Goal: Contribute content: Add original content to the website for others to see

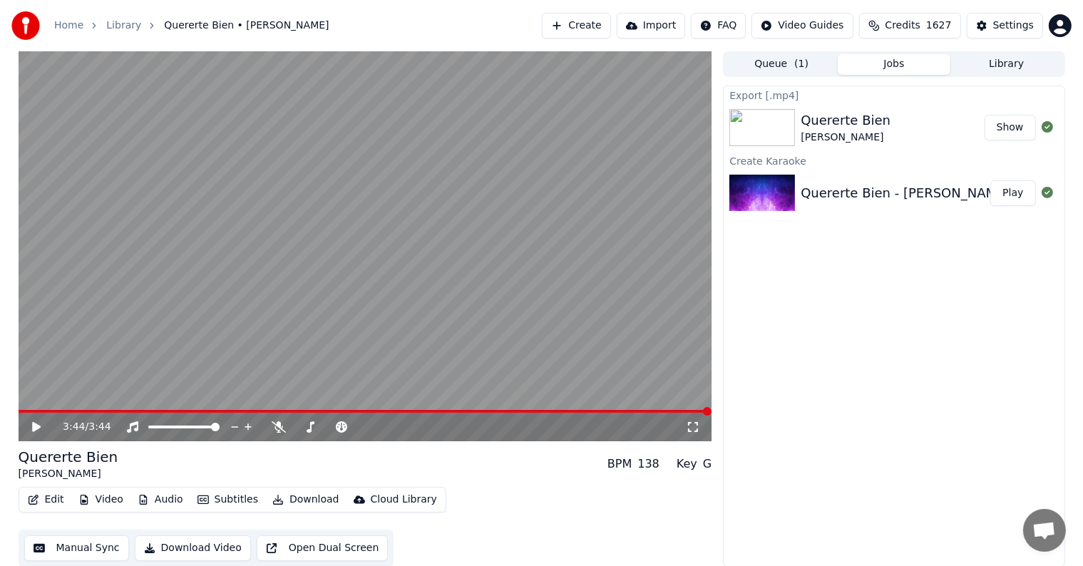
click at [603, 25] on button "Create" at bounding box center [576, 26] width 69 height 26
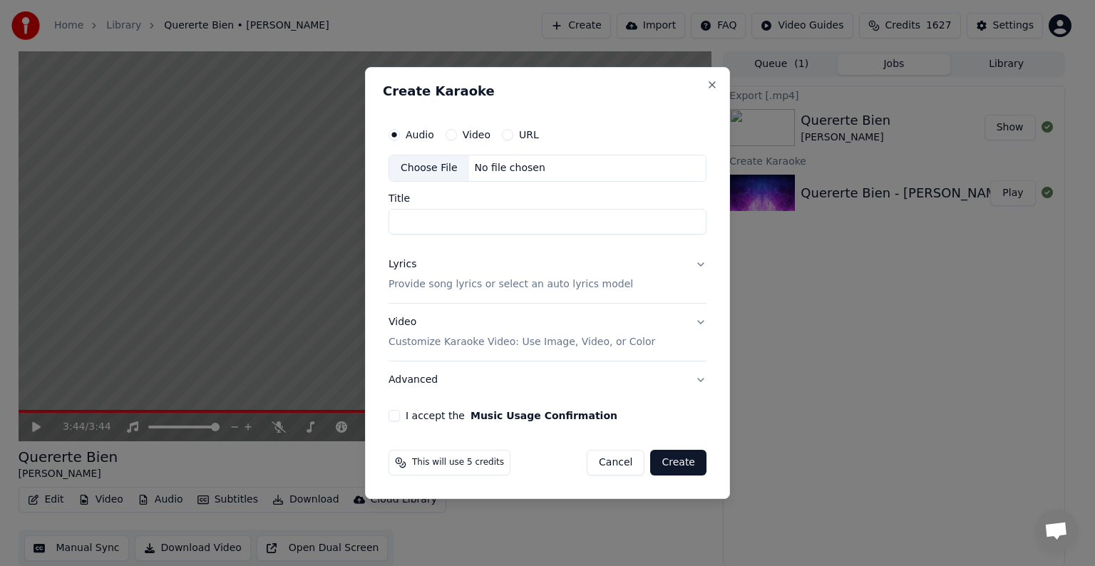
click at [482, 165] on div "No file chosen" at bounding box center [510, 168] width 82 height 14
type input "**********"
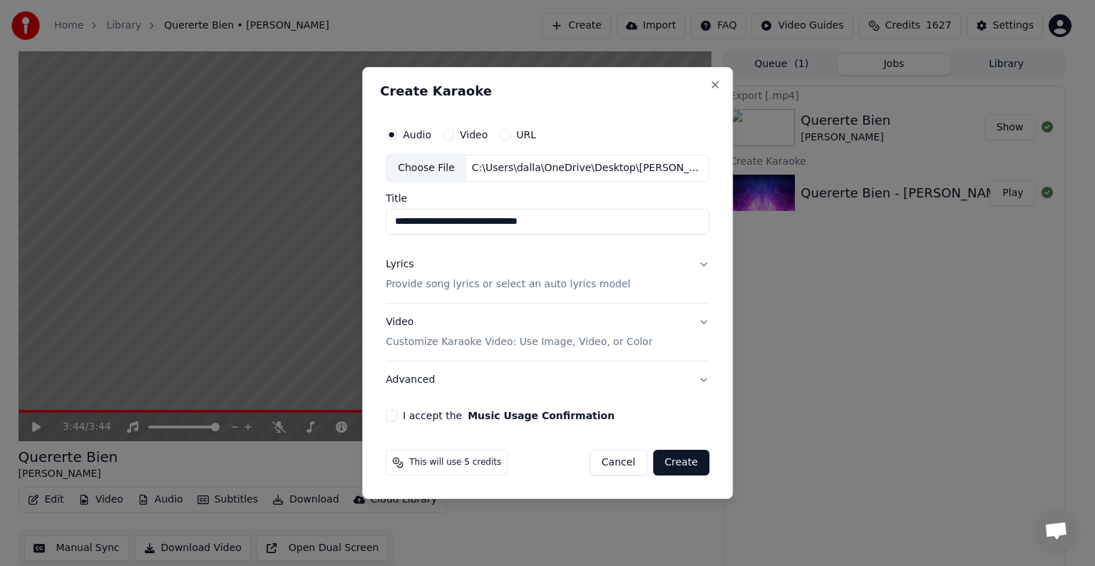
click at [699, 266] on button "Lyrics Provide song lyrics or select an auto lyrics model" at bounding box center [548, 274] width 324 height 57
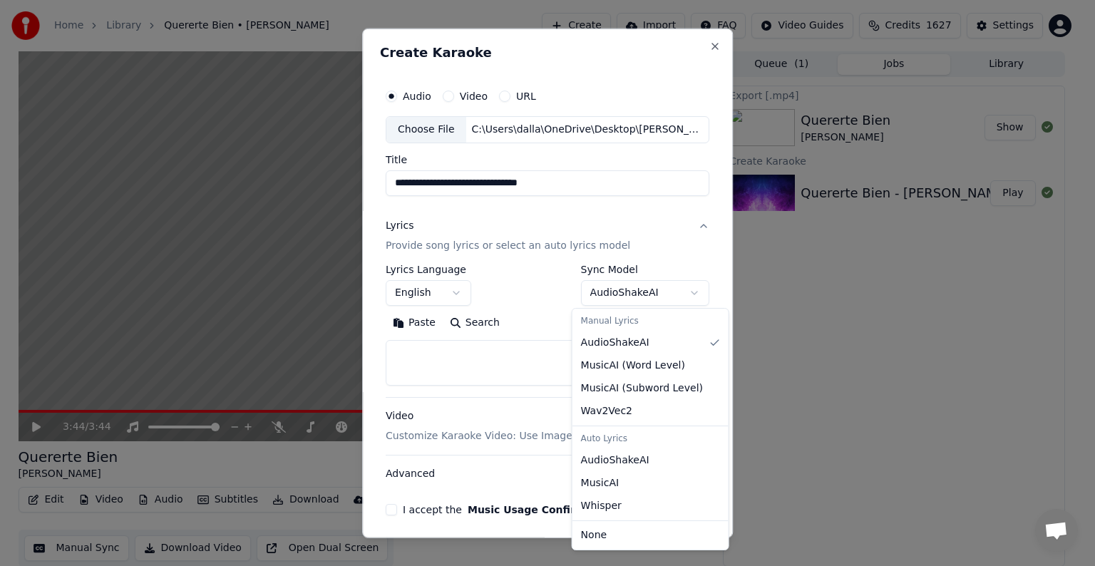
click at [689, 291] on body "**********" at bounding box center [541, 283] width 1083 height 566
select select "**********"
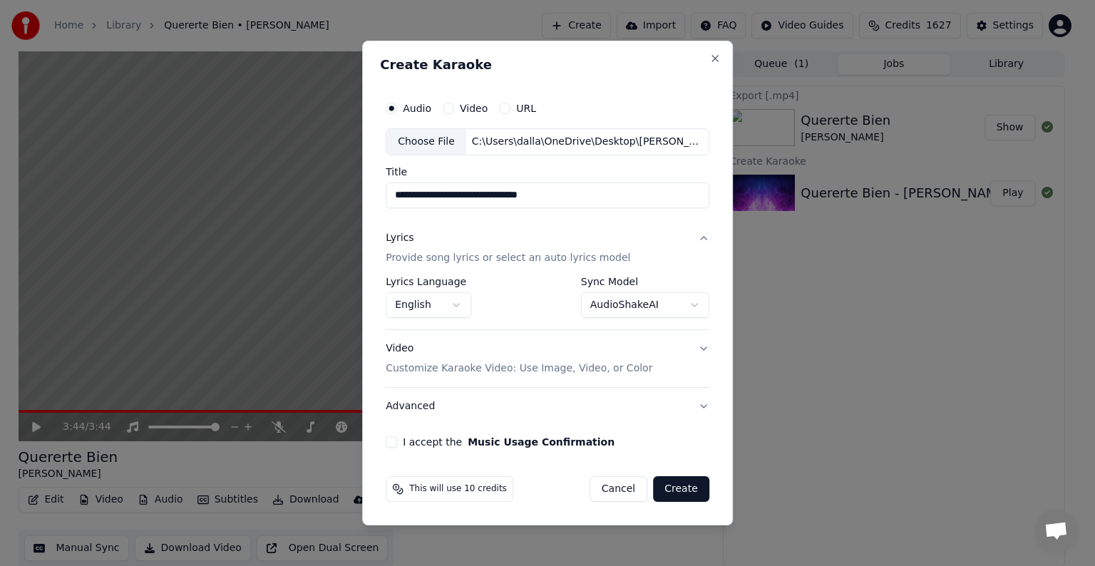
click at [553, 367] on p "Customize Karaoke Video: Use Image, Video, or Color" at bounding box center [519, 369] width 267 height 14
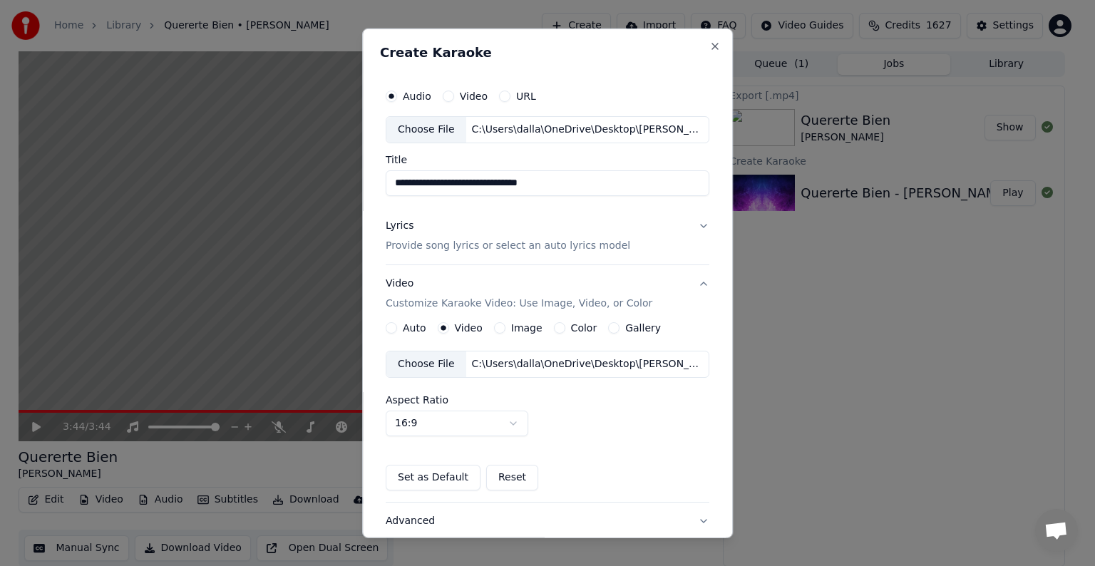
click at [499, 326] on button "Image" at bounding box center [499, 327] width 11 height 11
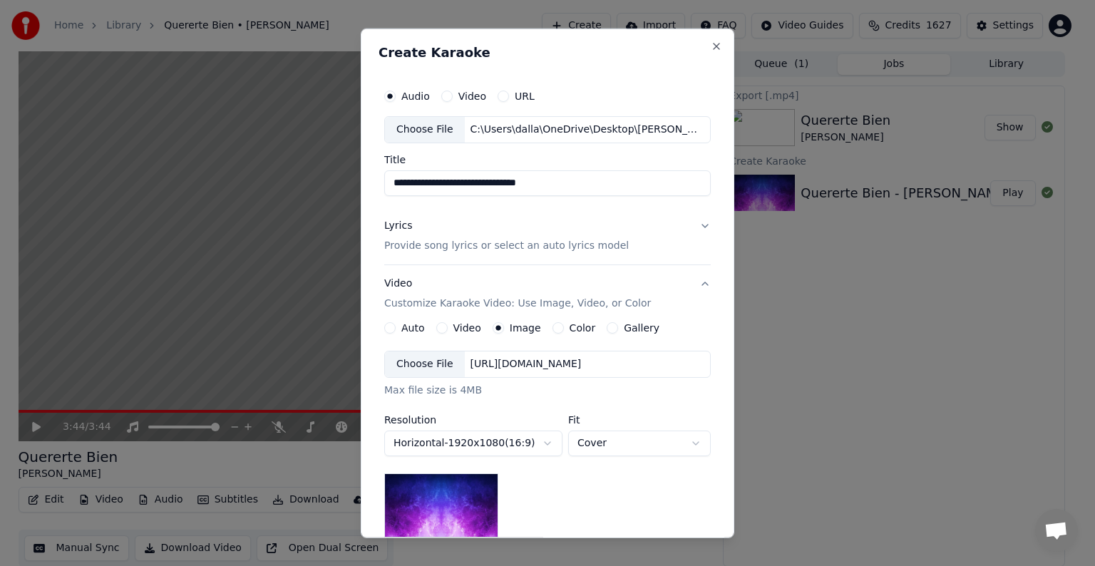
click at [501, 363] on div "[URL][DOMAIN_NAME]" at bounding box center [526, 364] width 123 height 14
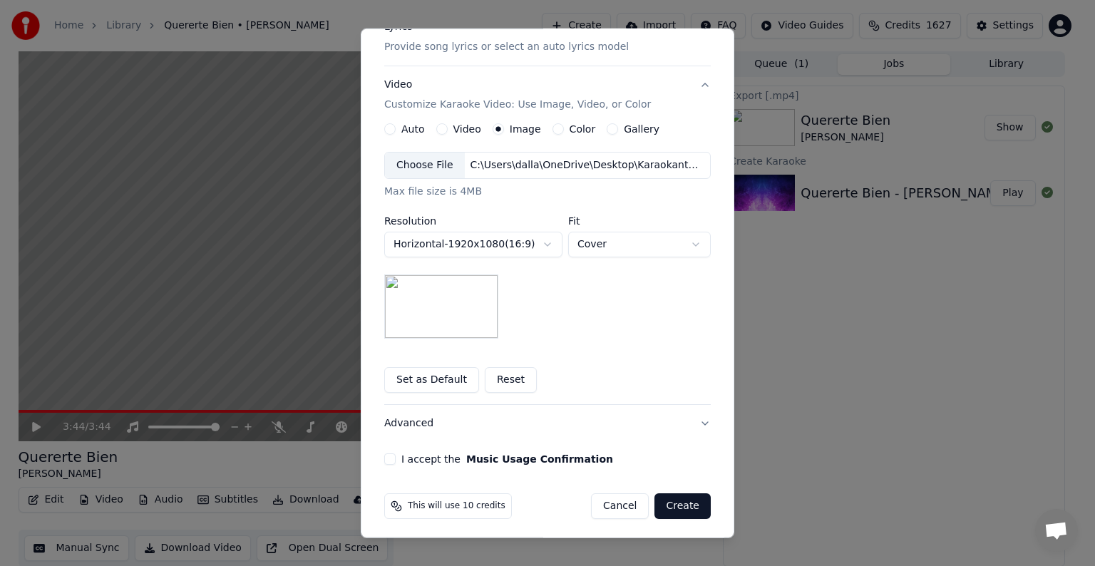
scroll to position [203, 0]
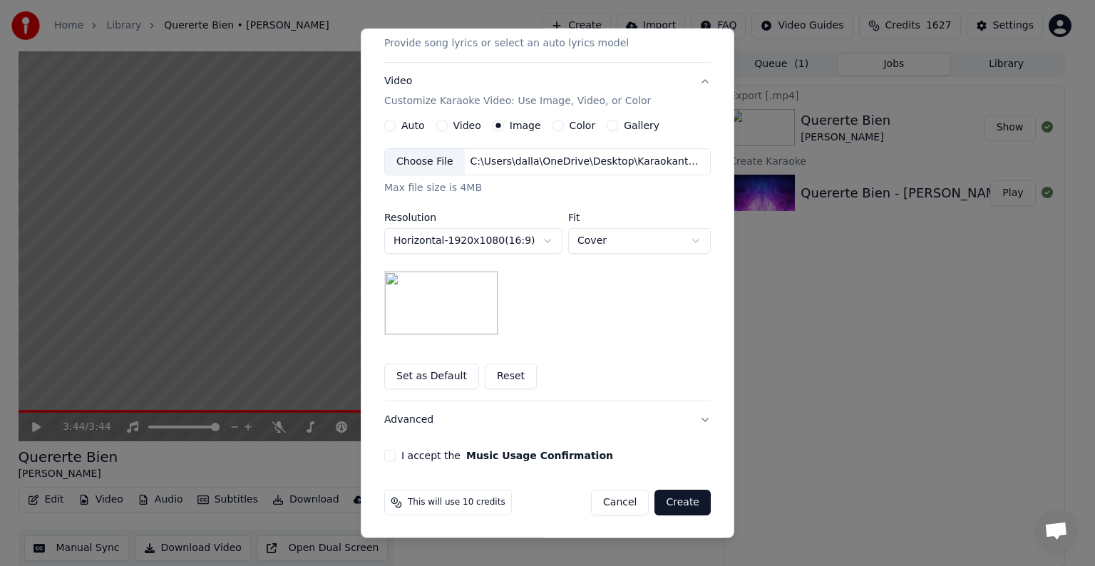
click at [384, 456] on button "I accept the Music Usage Confirmation" at bounding box center [389, 455] width 11 height 11
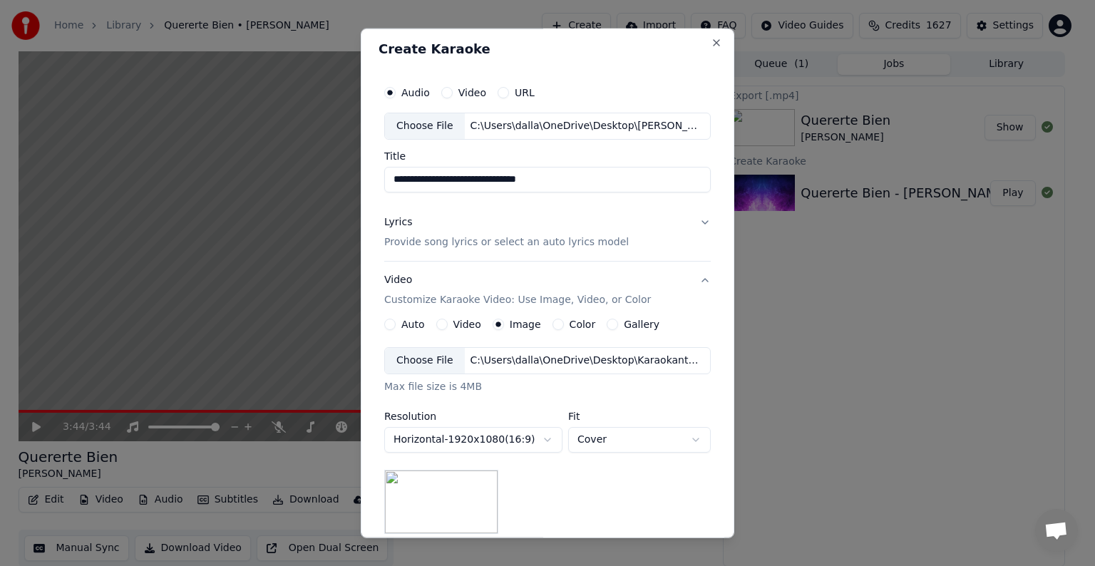
scroll to position [0, 0]
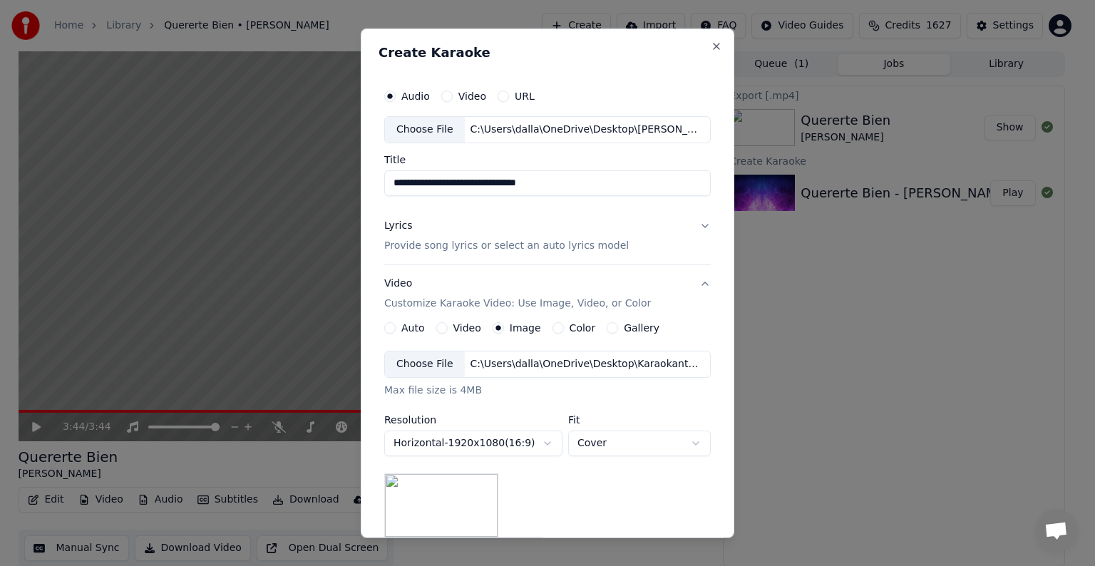
drag, startPoint x: 446, startPoint y: 183, endPoint x: 339, endPoint y: 180, distance: 107.0
click at [339, 180] on body "**********" at bounding box center [541, 283] width 1083 height 566
type input "**********"
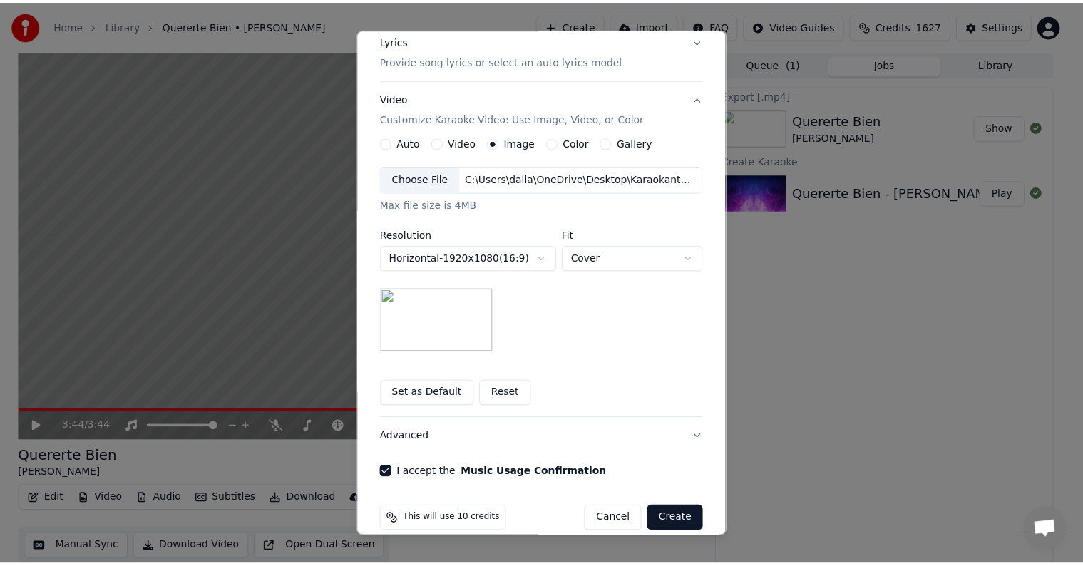
scroll to position [203, 0]
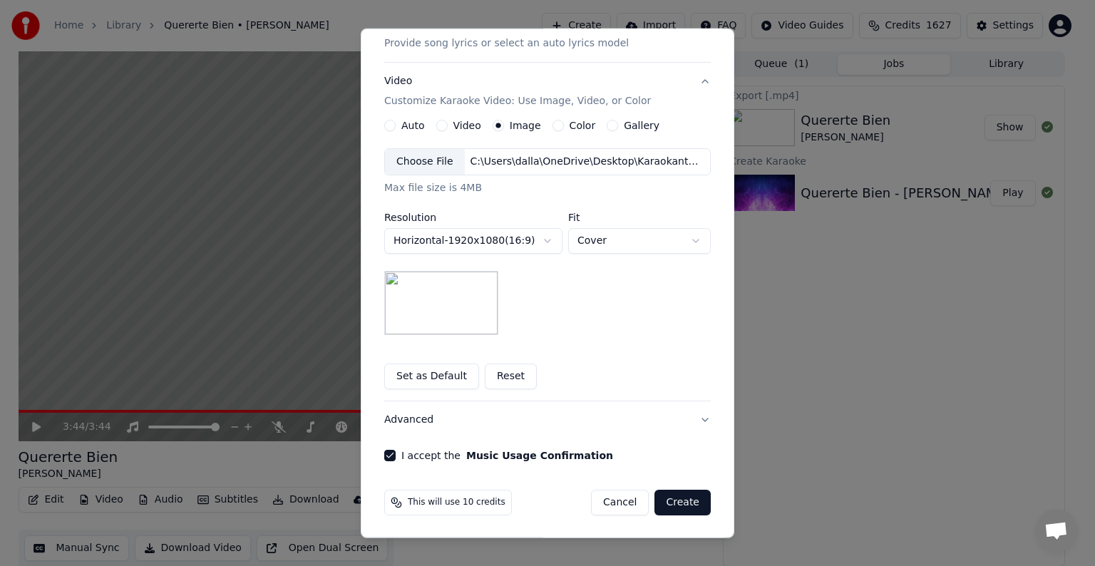
click at [675, 498] on button "Create" at bounding box center [683, 503] width 56 height 26
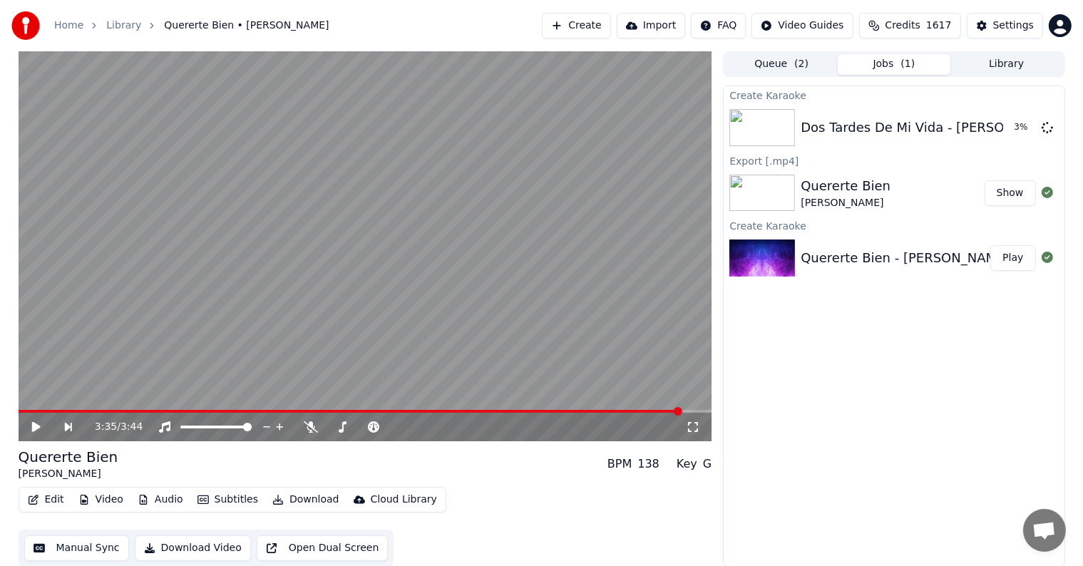
click at [682, 411] on span at bounding box center [351, 411] width 664 height 3
click at [36, 426] on icon at bounding box center [35, 427] width 9 height 10
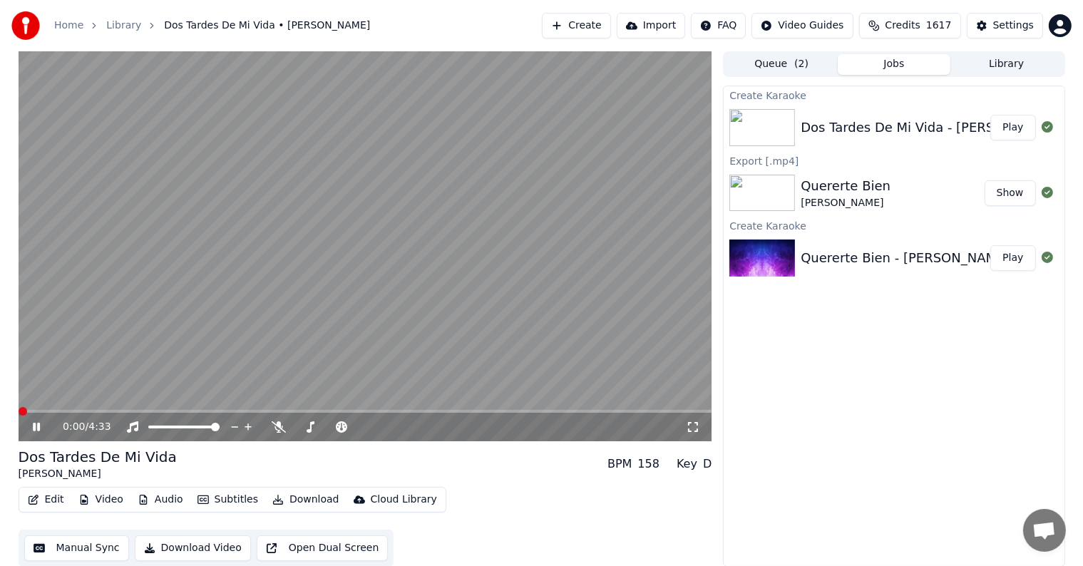
click at [19, 409] on span at bounding box center [23, 411] width 9 height 9
click at [299, 429] on span at bounding box center [298, 427] width 9 height 9
click at [366, 431] on span at bounding box center [361, 427] width 9 height 9
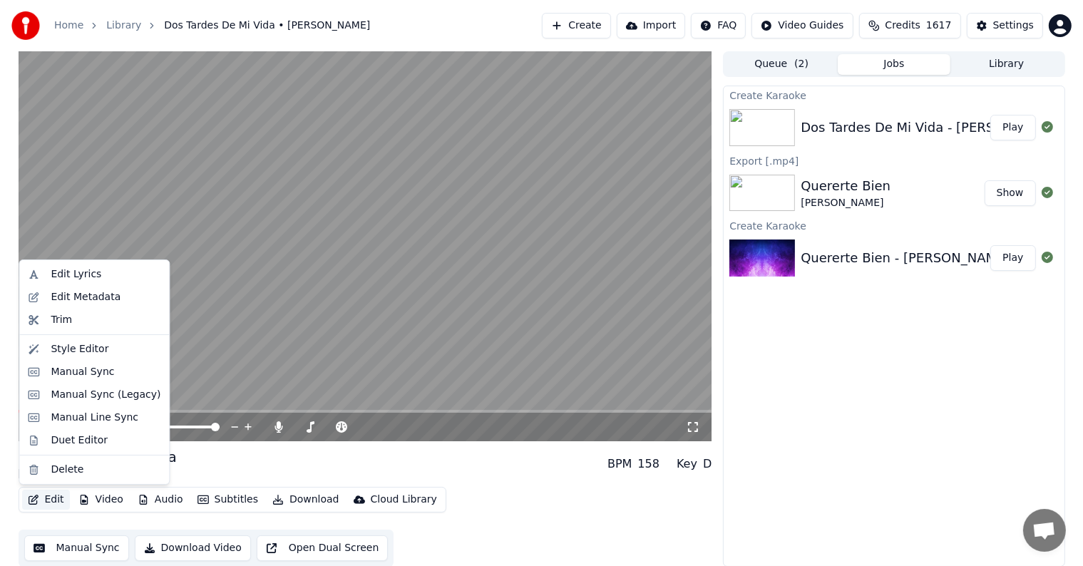
click at [46, 499] on button "Edit" at bounding box center [46, 500] width 48 height 20
click at [86, 273] on div "Edit Lyrics" at bounding box center [76, 274] width 51 height 14
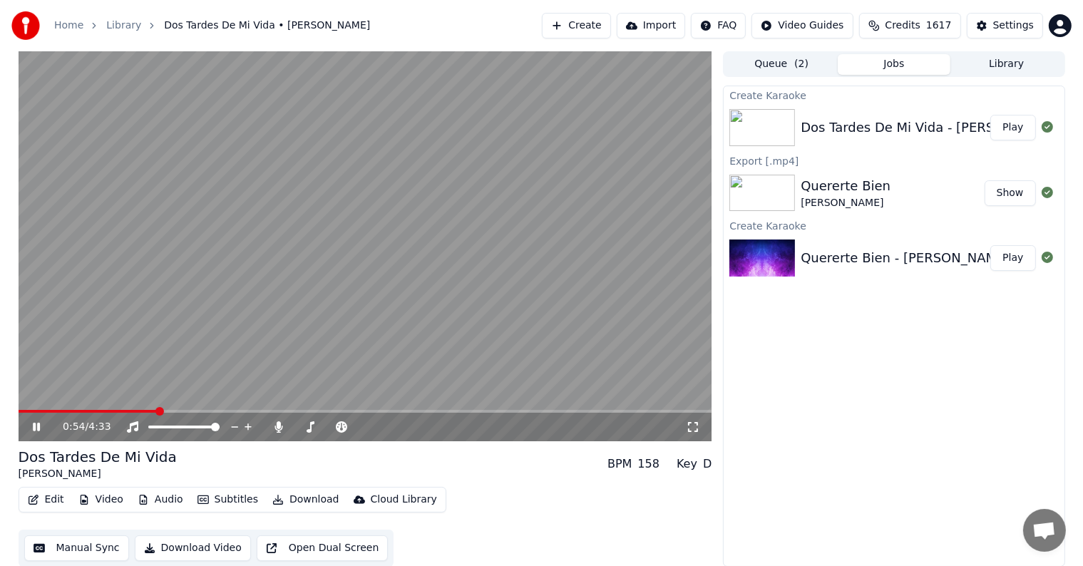
click at [39, 425] on icon at bounding box center [36, 427] width 7 height 9
click at [47, 495] on button "Edit" at bounding box center [46, 500] width 48 height 20
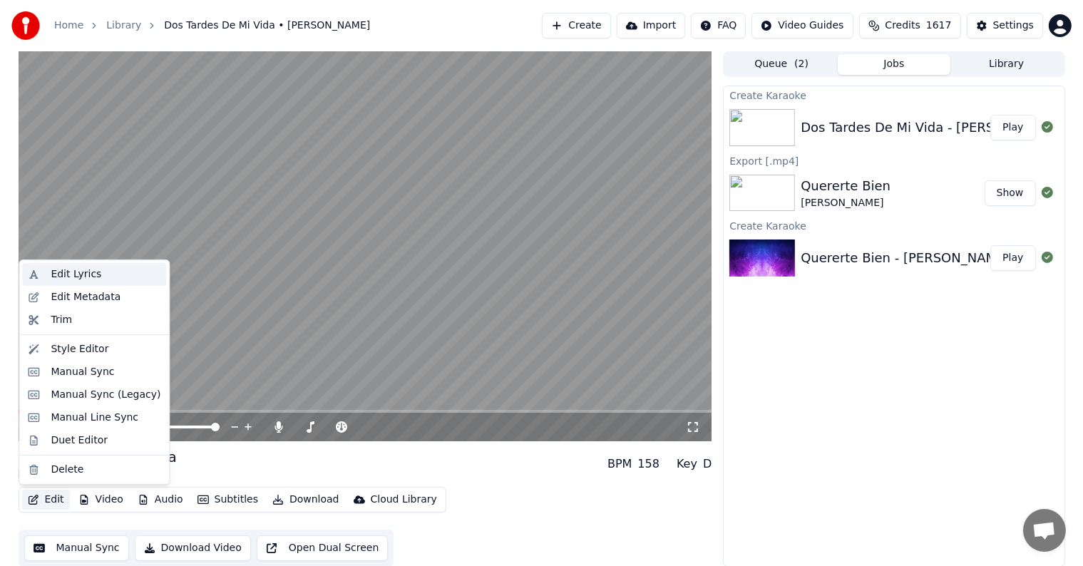
click at [85, 275] on div "Edit Lyrics" at bounding box center [76, 274] width 51 height 14
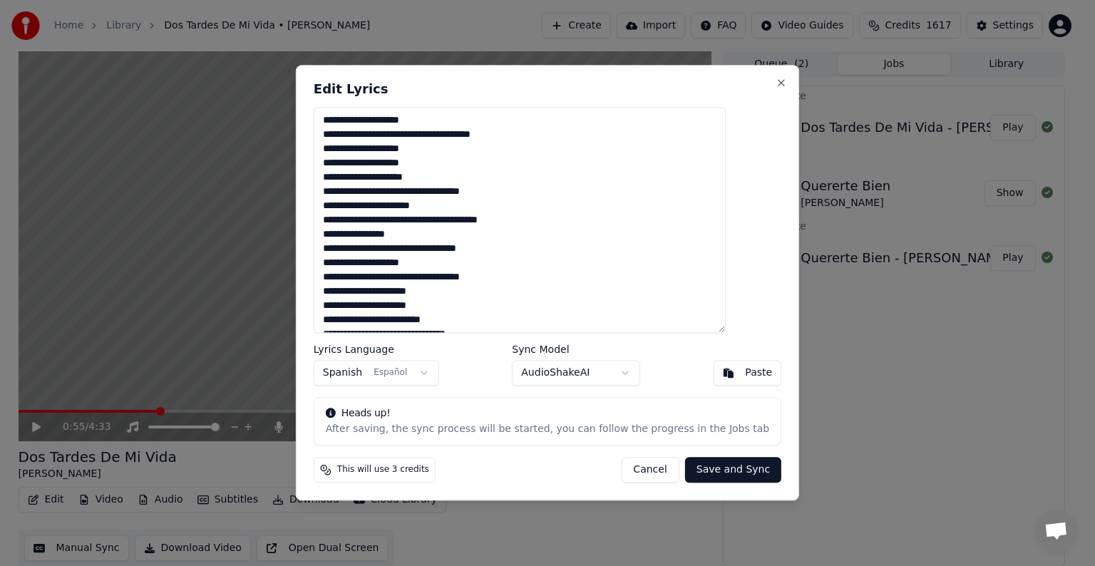
click at [528, 135] on textarea at bounding box center [520, 220] width 412 height 226
click at [377, 177] on textarea at bounding box center [520, 220] width 412 height 226
click at [403, 193] on textarea at bounding box center [520, 220] width 412 height 226
click at [359, 275] on textarea at bounding box center [520, 220] width 412 height 226
drag, startPoint x: 401, startPoint y: 292, endPoint x: 372, endPoint y: 292, distance: 29.2
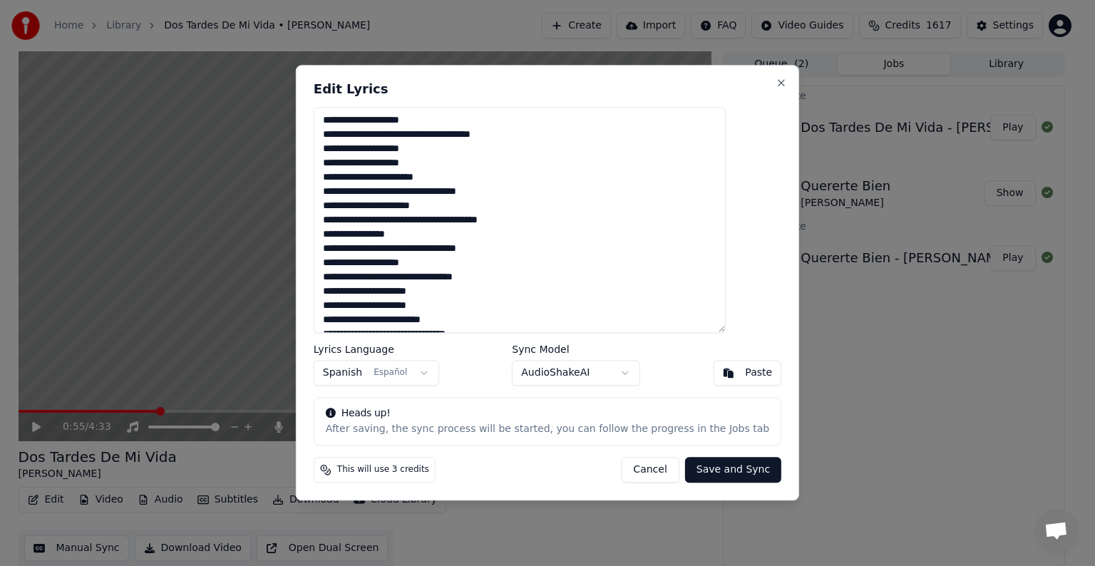
click at [372, 292] on textarea at bounding box center [520, 220] width 412 height 226
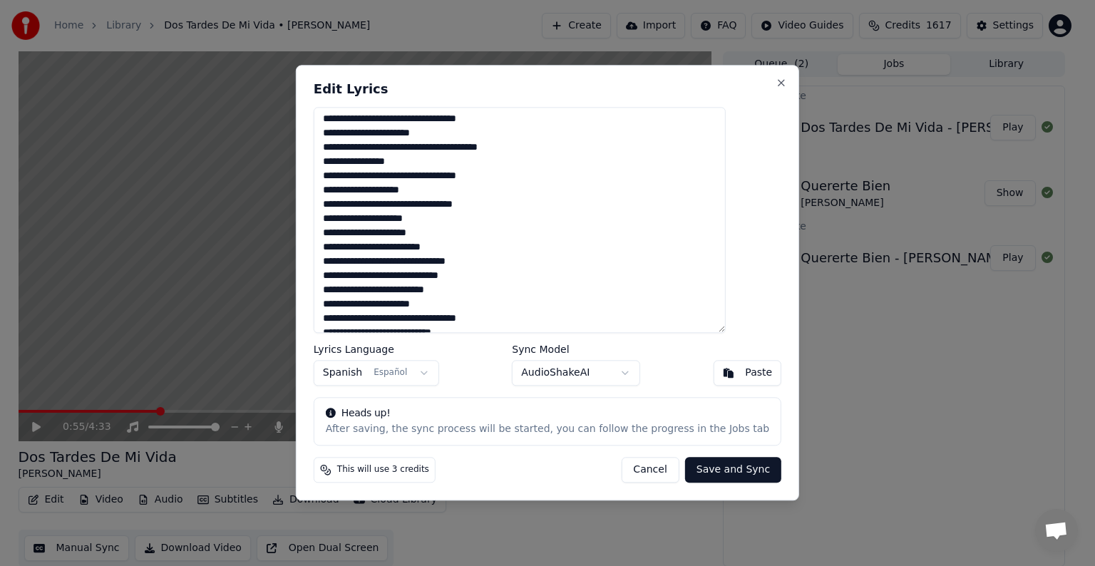
scroll to position [76, 0]
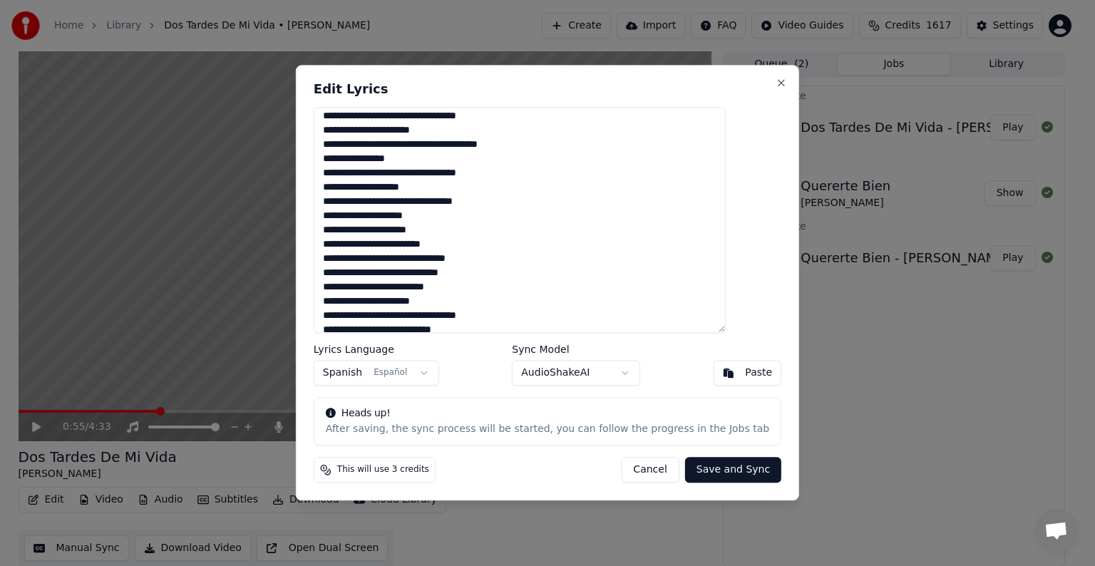
drag, startPoint x: 367, startPoint y: 244, endPoint x: 347, endPoint y: 245, distance: 20.0
click at [347, 245] on textarea at bounding box center [520, 220] width 412 height 226
type textarea "**********"
click at [693, 470] on button "Save and Sync" at bounding box center [733, 471] width 96 height 26
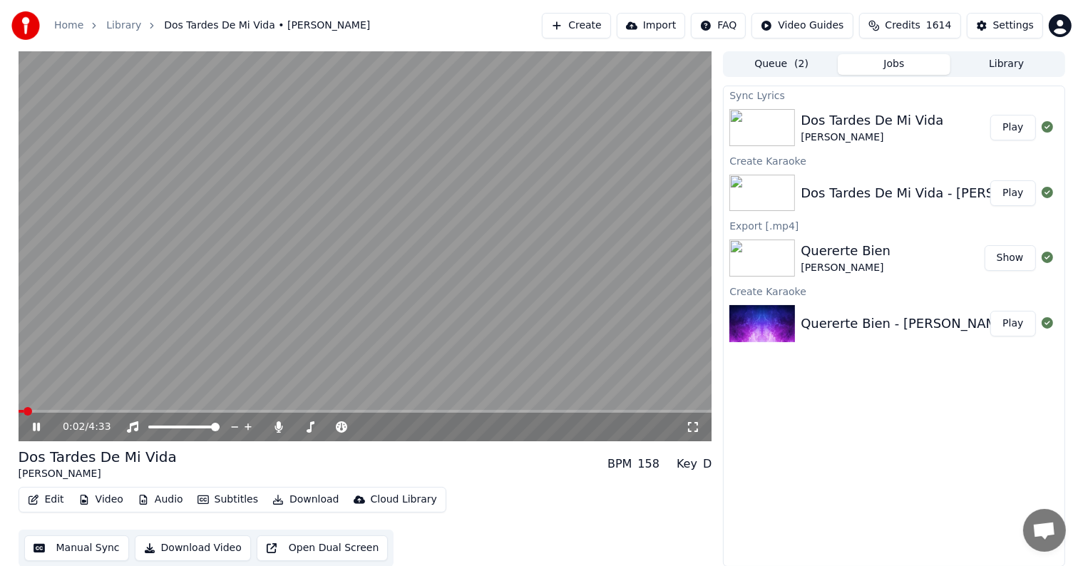
click at [24, 414] on span at bounding box center [28, 411] width 9 height 9
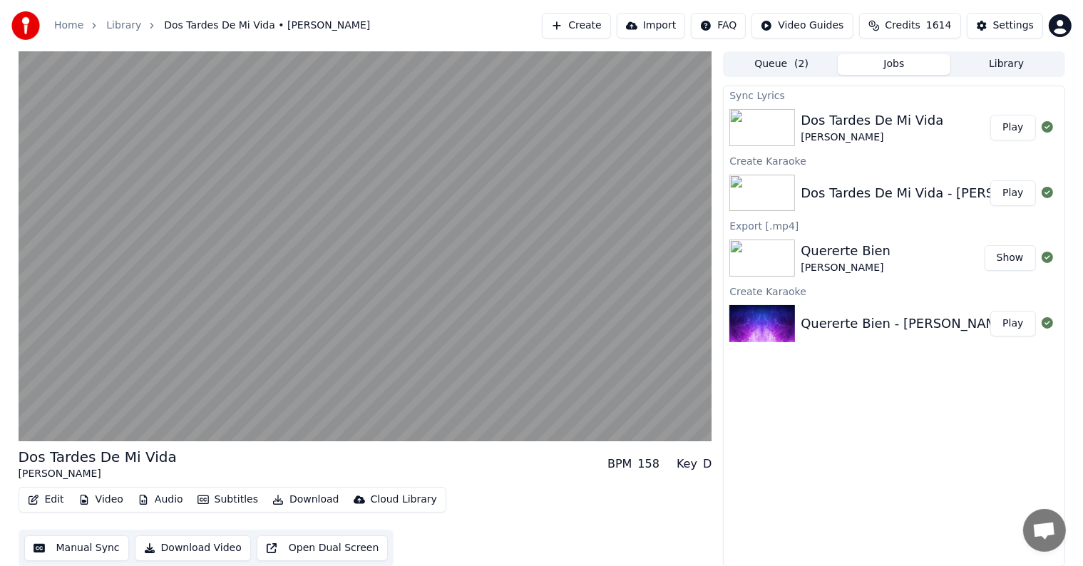
click at [44, 498] on button "Edit" at bounding box center [46, 500] width 48 height 20
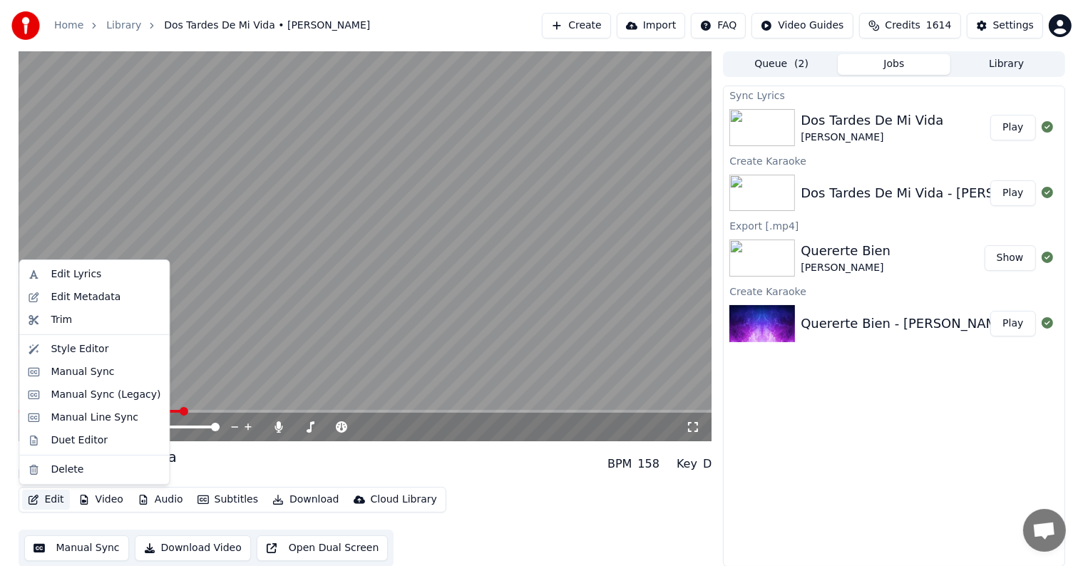
click at [209, 408] on video at bounding box center [366, 246] width 694 height 390
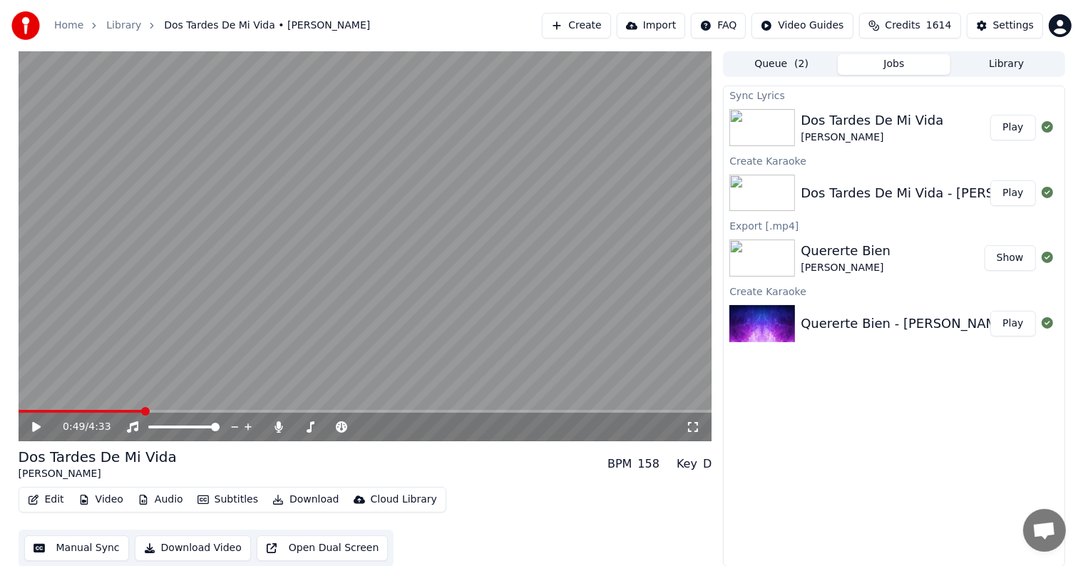
click at [142, 411] on span at bounding box center [81, 411] width 124 height 3
click at [128, 408] on video at bounding box center [366, 246] width 694 height 390
click at [123, 411] on span at bounding box center [71, 411] width 104 height 3
click at [37, 425] on icon at bounding box center [36, 427] width 7 height 9
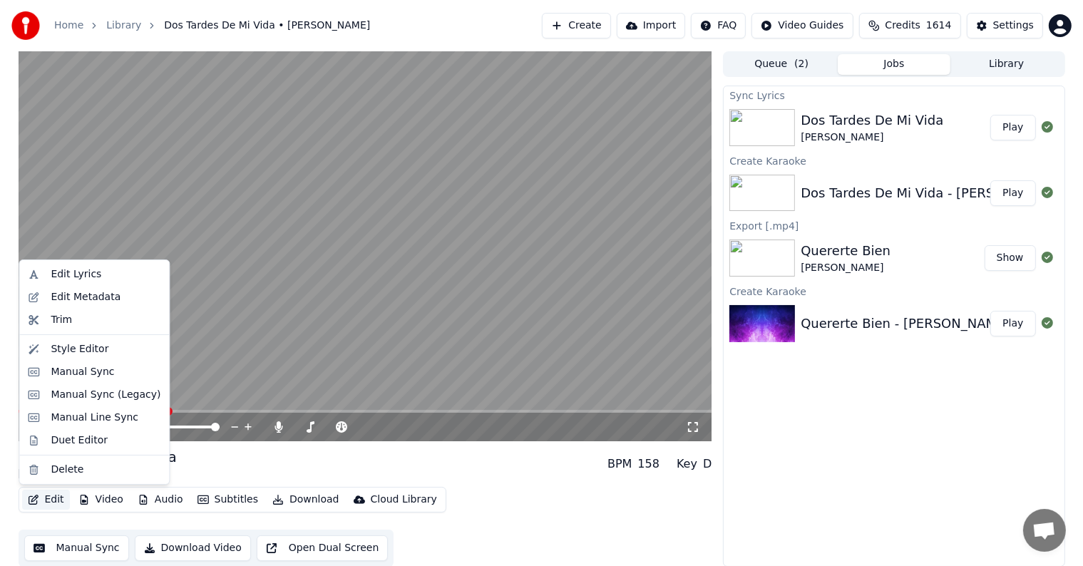
click at [49, 499] on button "Edit" at bounding box center [46, 500] width 48 height 20
click at [70, 277] on div "Edit Lyrics" at bounding box center [76, 274] width 51 height 14
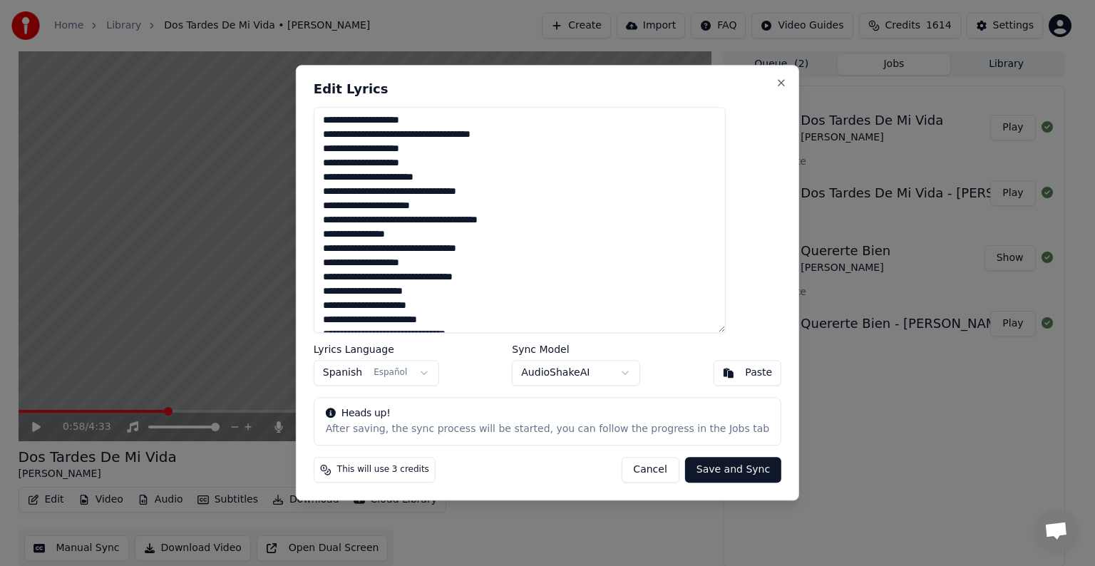
click at [450, 160] on textarea at bounding box center [520, 220] width 412 height 226
click at [360, 179] on textarea at bounding box center [520, 220] width 412 height 226
type textarea "**********"
click at [705, 470] on button "Save and Sync" at bounding box center [733, 471] width 96 height 26
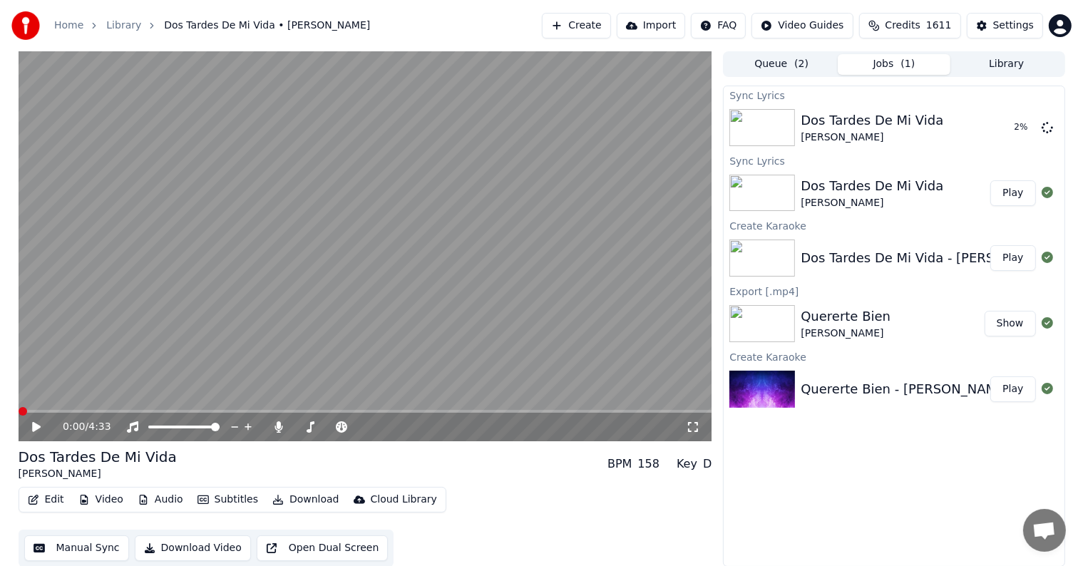
click at [19, 411] on span at bounding box center [23, 411] width 9 height 9
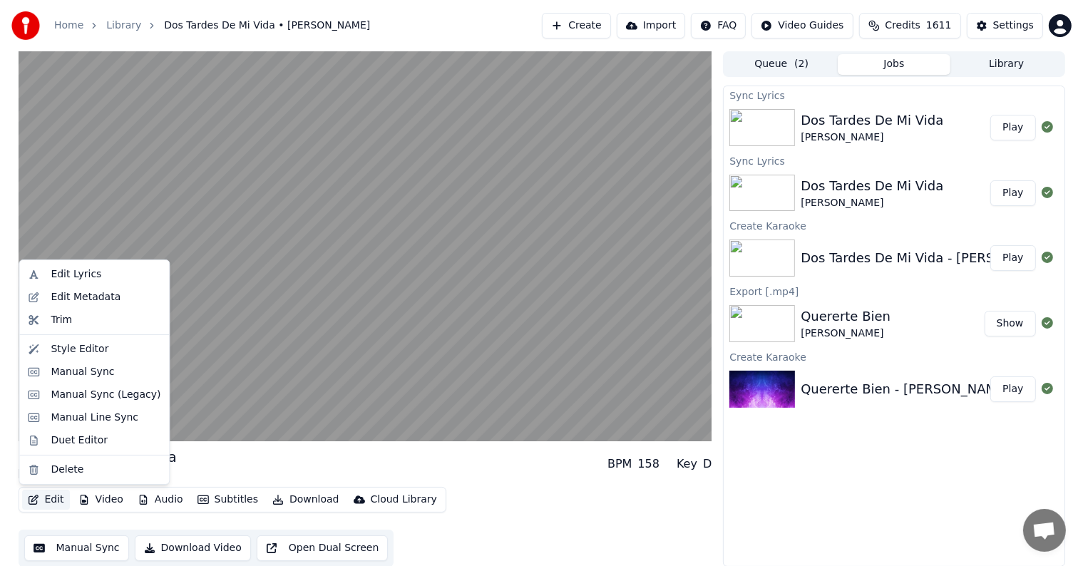
click at [47, 498] on button "Edit" at bounding box center [46, 500] width 48 height 20
click at [70, 274] on div "Edit Lyrics" at bounding box center [76, 274] width 51 height 14
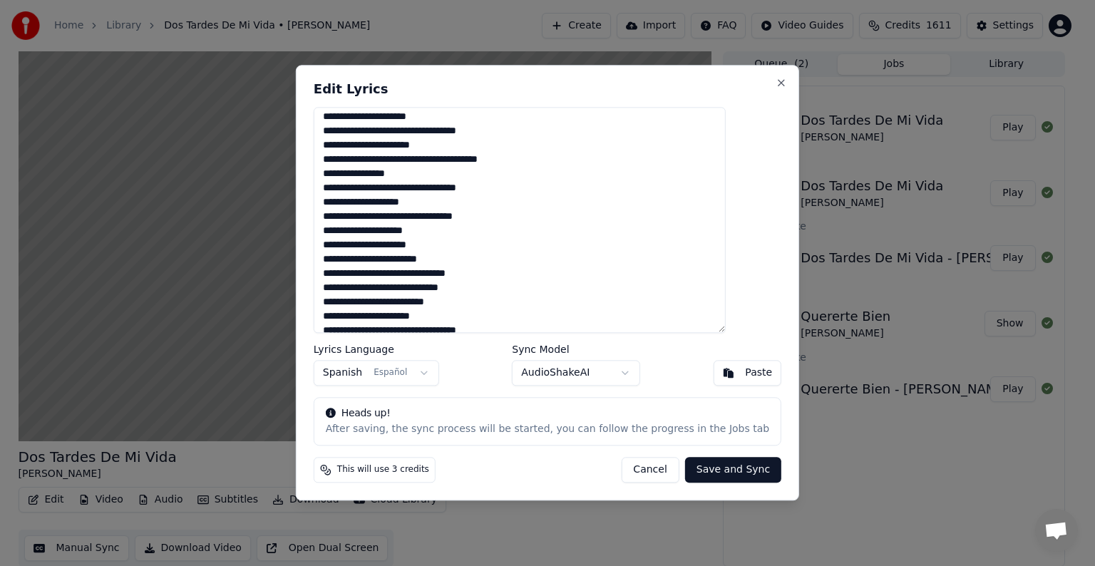
scroll to position [68, 0]
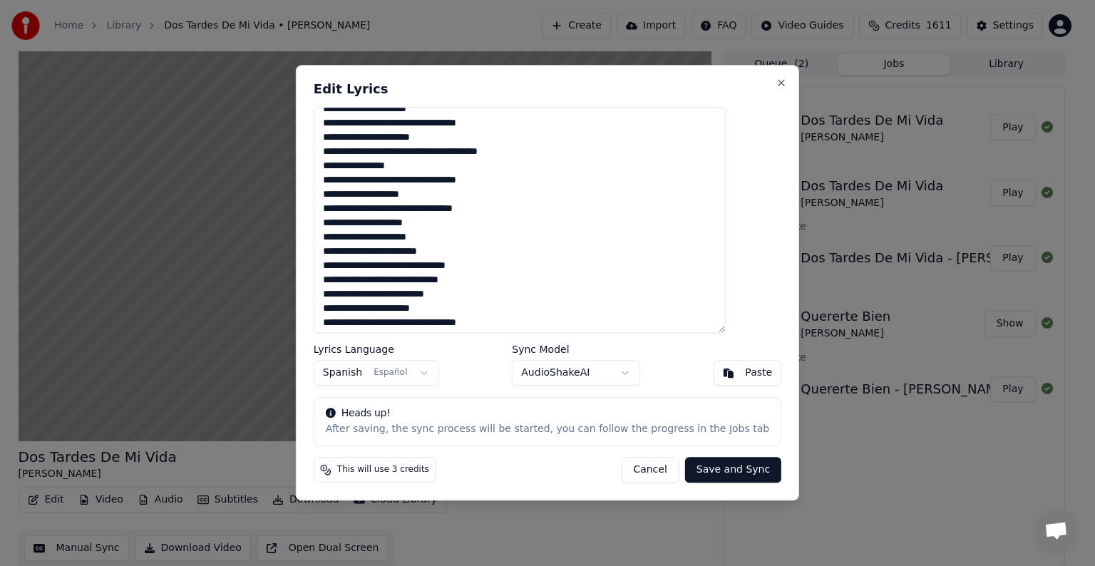
click at [542, 151] on textarea at bounding box center [520, 220] width 412 height 226
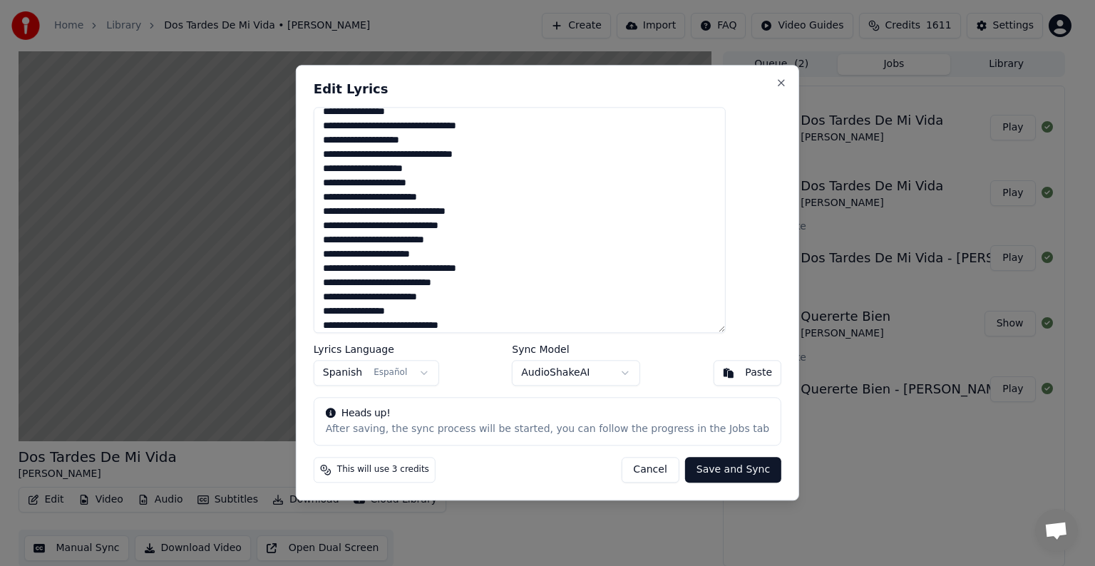
scroll to position [123, 0]
click at [513, 156] on textarea at bounding box center [520, 220] width 412 height 226
click at [379, 167] on textarea at bounding box center [520, 220] width 412 height 226
click at [393, 170] on textarea at bounding box center [520, 220] width 412 height 226
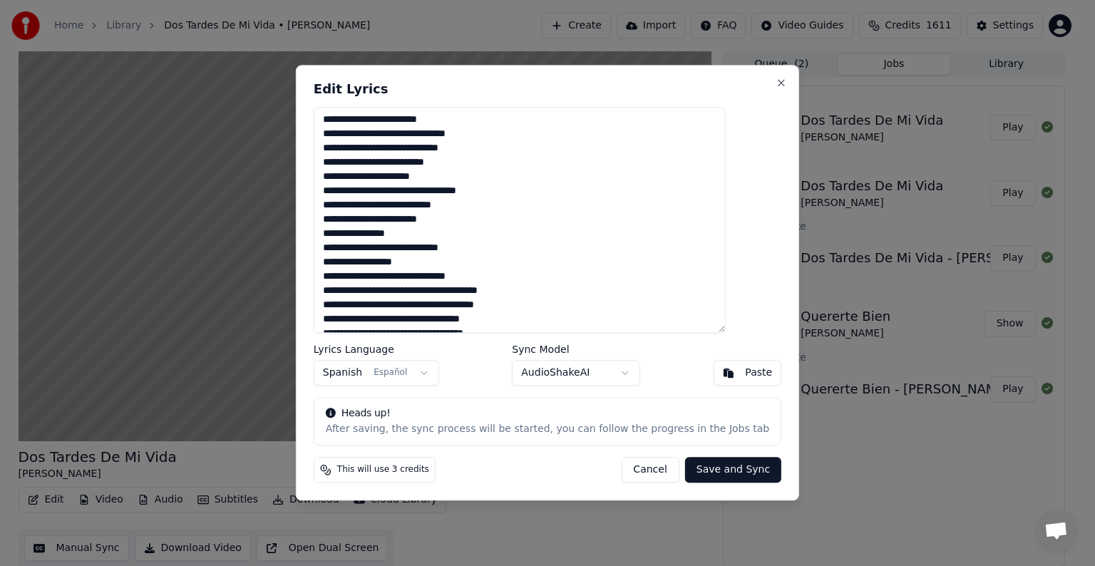
scroll to position [204, 0]
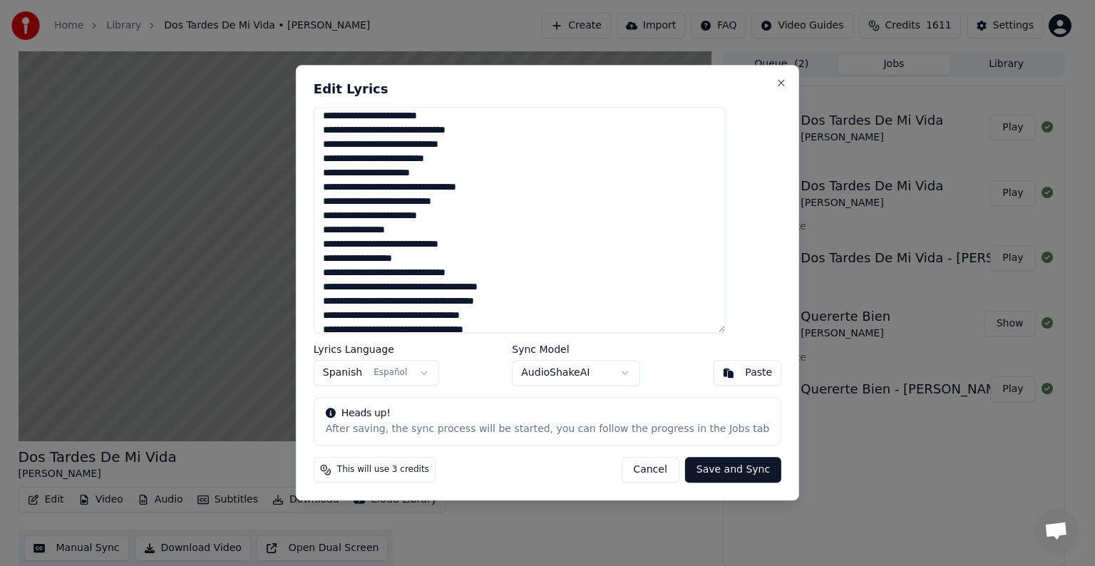
click at [493, 145] on textarea at bounding box center [520, 220] width 412 height 226
click at [382, 160] on textarea at bounding box center [520, 220] width 412 height 226
click at [418, 157] on textarea at bounding box center [520, 220] width 412 height 226
click at [509, 155] on textarea at bounding box center [520, 220] width 412 height 226
click at [469, 176] on textarea at bounding box center [520, 220] width 412 height 226
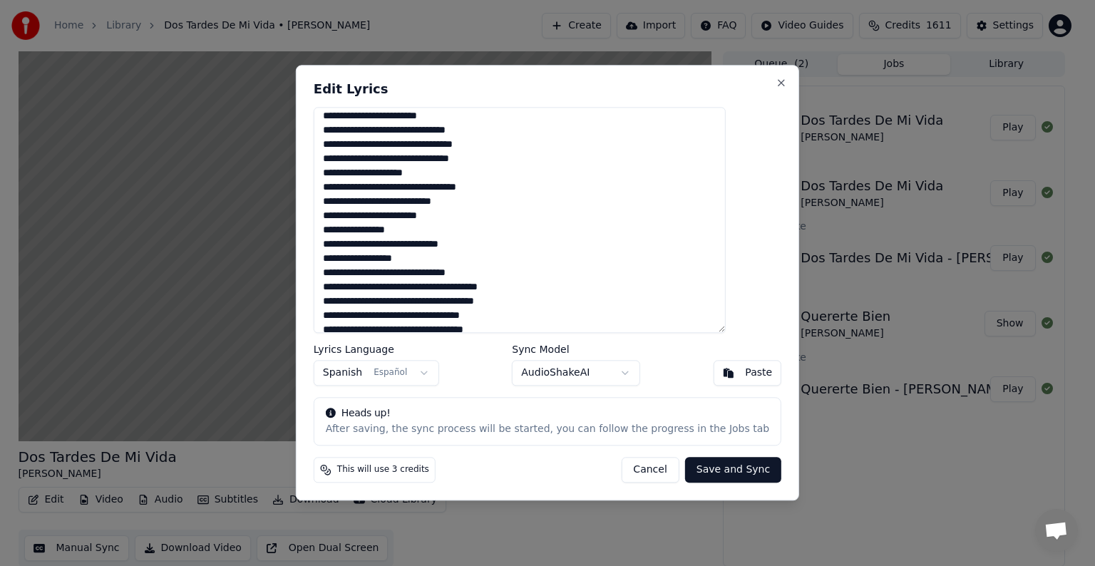
type textarea "**********"
click at [687, 466] on button "Save and Sync" at bounding box center [733, 471] width 96 height 26
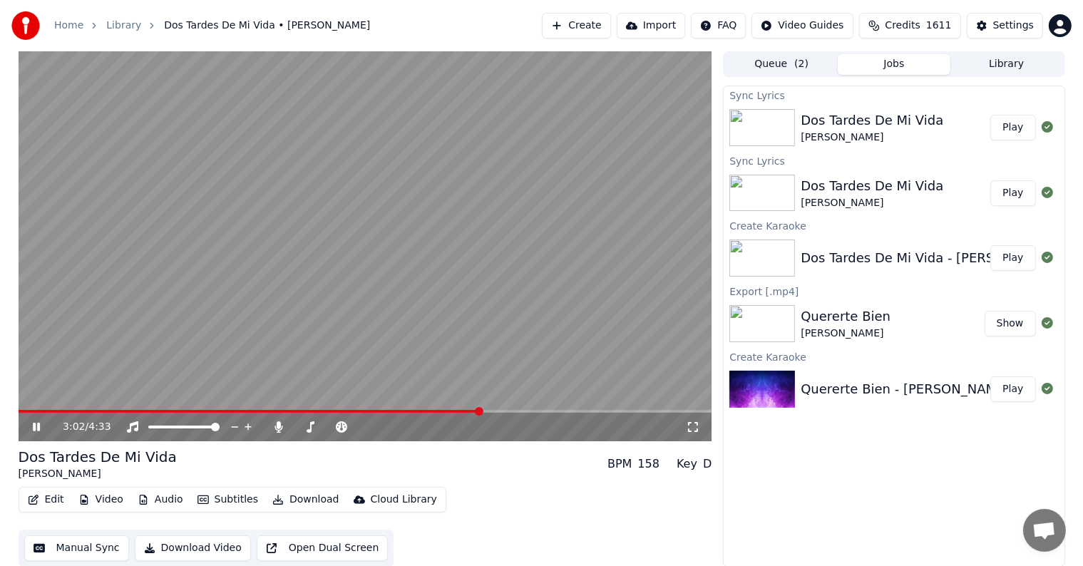
click at [51, 411] on span at bounding box center [250, 411] width 463 height 3
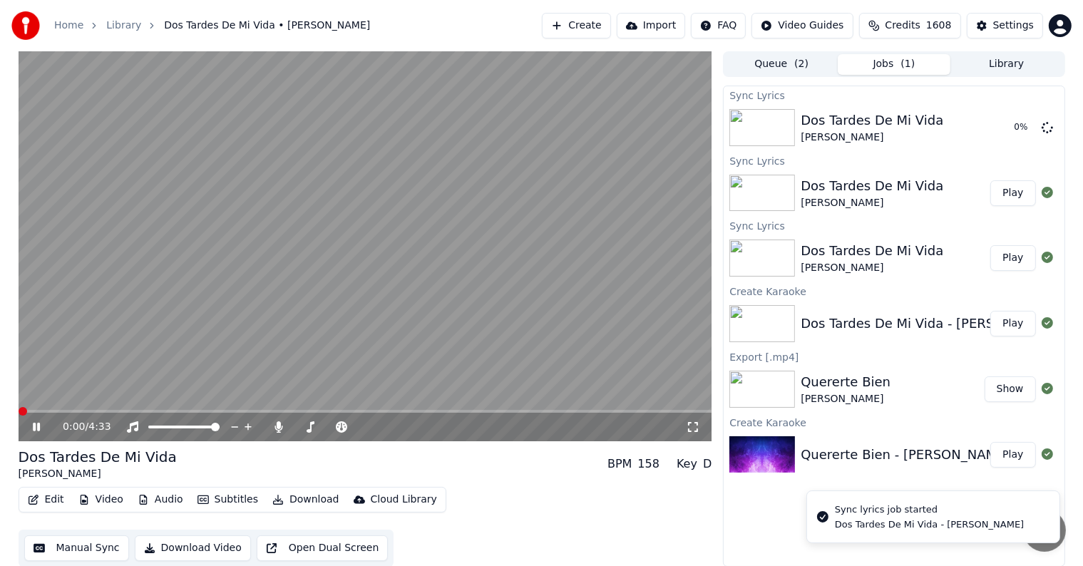
click at [19, 411] on span at bounding box center [19, 411] width 0 height 3
click at [34, 429] on icon at bounding box center [36, 427] width 7 height 9
click at [19, 408] on span at bounding box center [23, 411] width 9 height 9
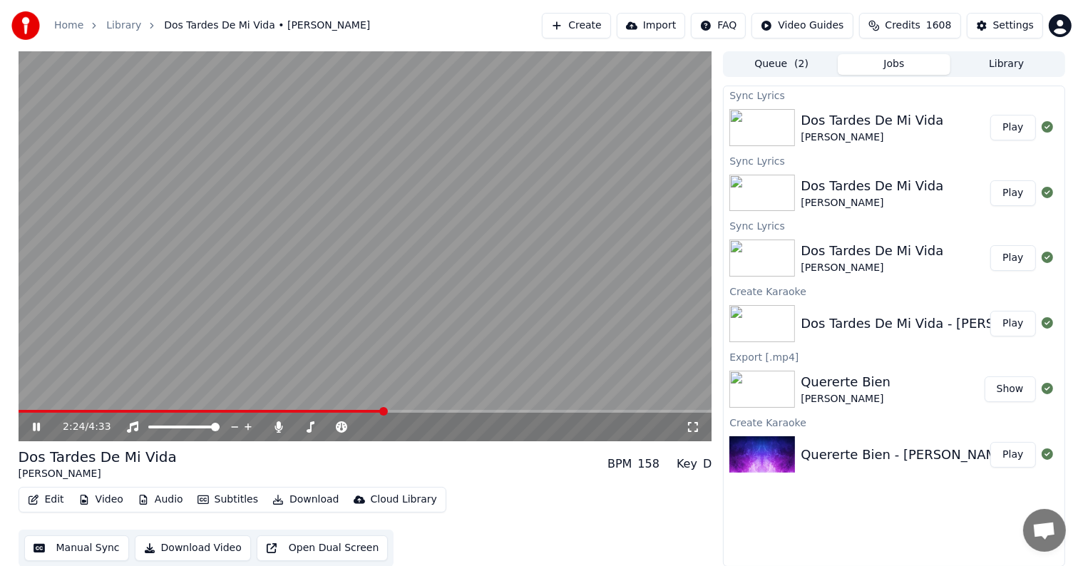
click at [35, 426] on icon at bounding box center [36, 427] width 7 height 9
click at [357, 408] on div "Tempo Tempo" at bounding box center [343, 405] width 45 height 20
click at [357, 411] on div "Tempo Tempo" at bounding box center [343, 405] width 45 height 20
click at [354, 411] on span at bounding box center [186, 411] width 335 height 3
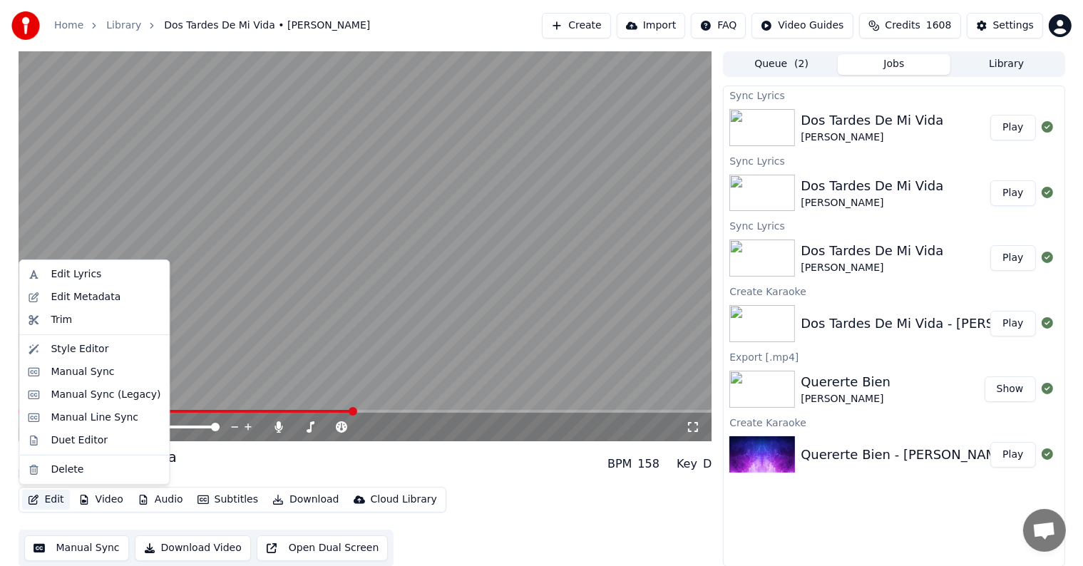
click at [43, 496] on button "Edit" at bounding box center [46, 500] width 48 height 20
click at [66, 274] on div "Edit Lyrics" at bounding box center [76, 274] width 51 height 14
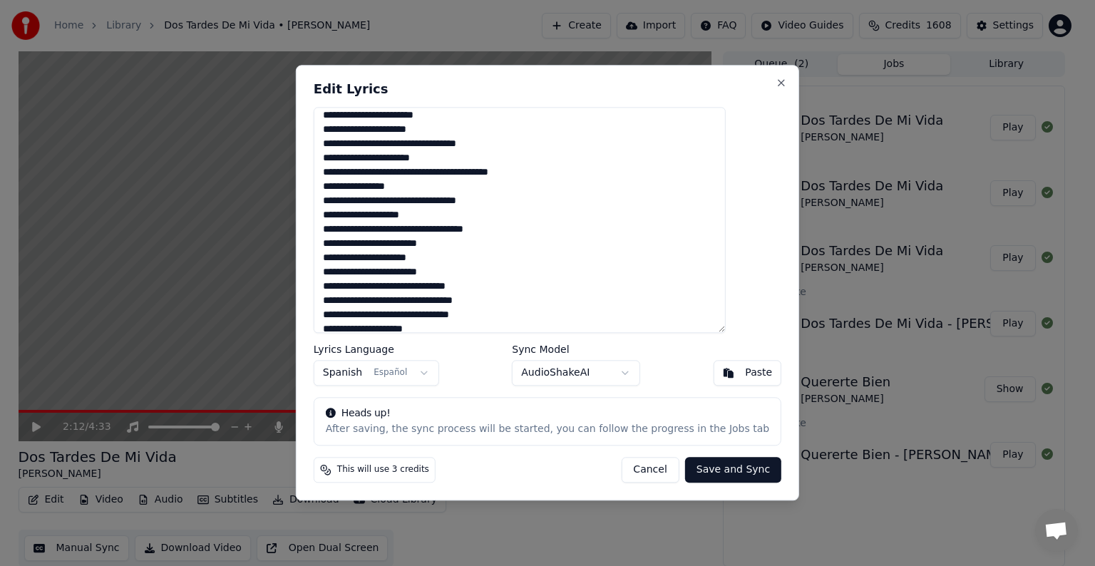
scroll to position [51, 0]
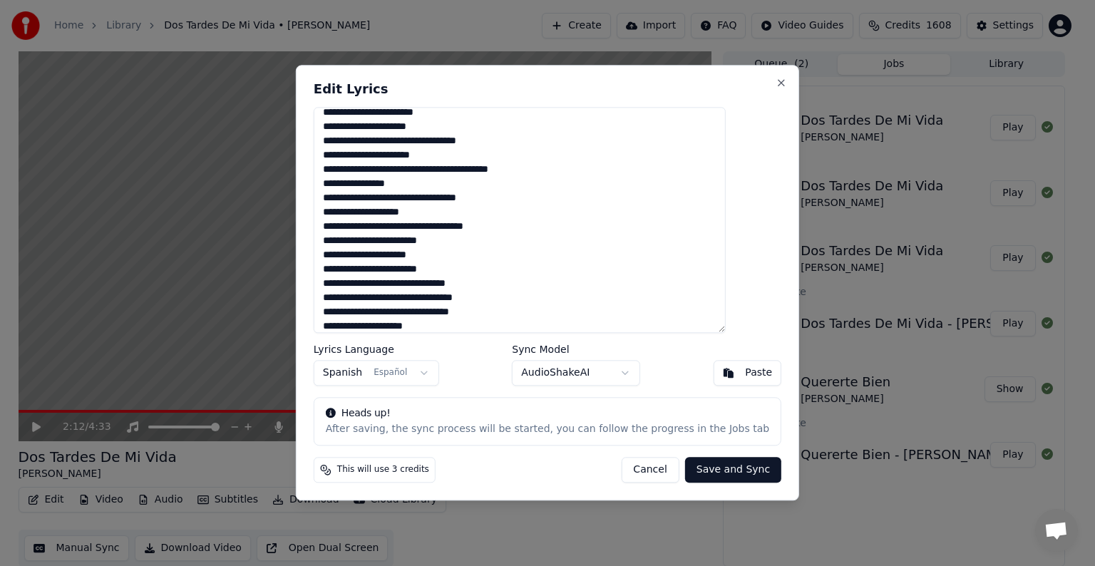
click at [356, 254] on textarea at bounding box center [520, 220] width 412 height 226
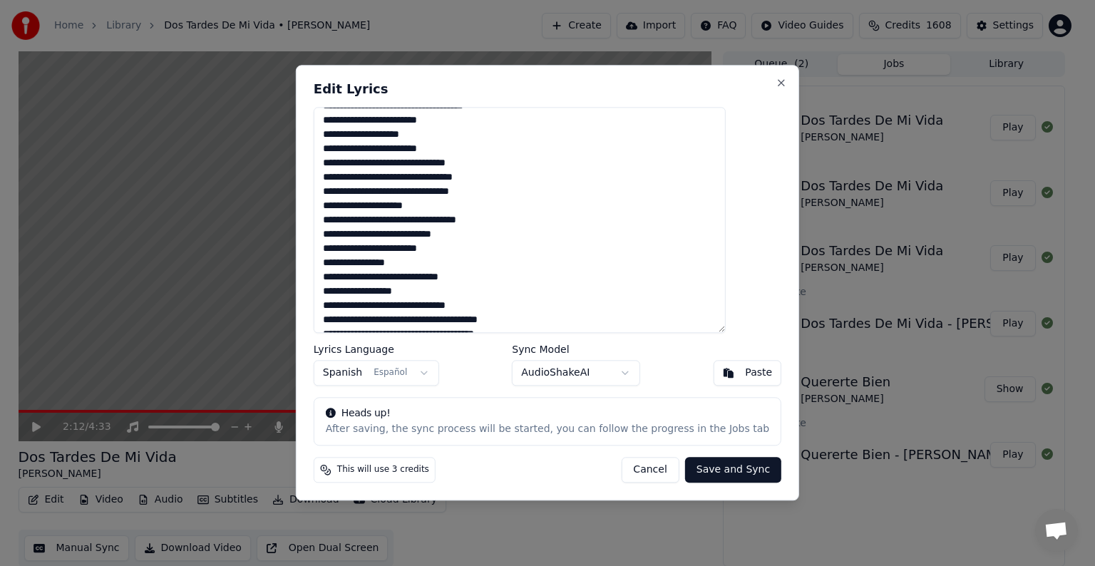
scroll to position [174, 0]
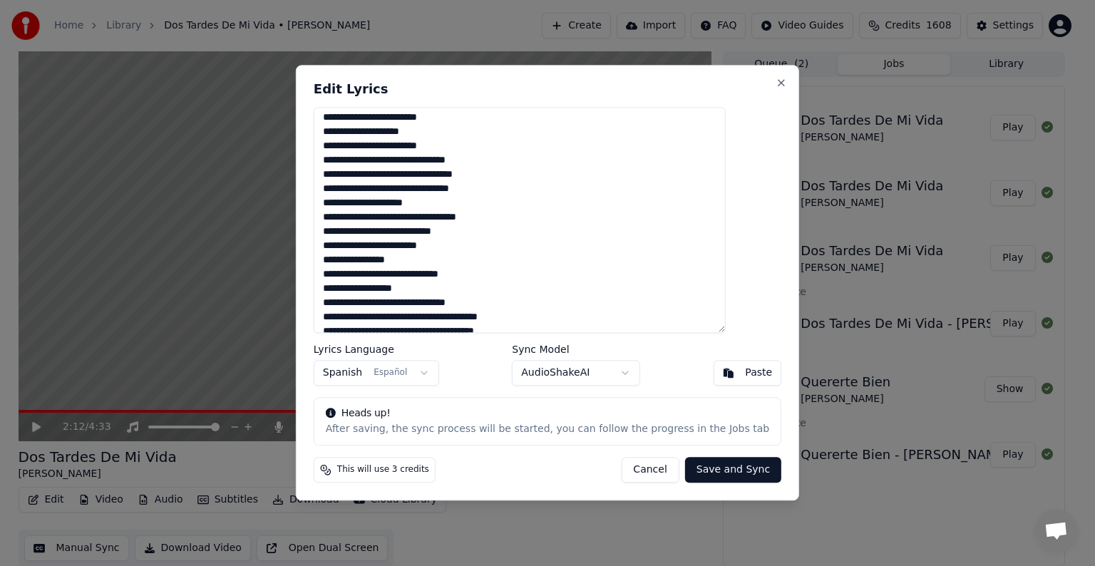
click at [358, 274] on textarea at bounding box center [520, 220] width 412 height 226
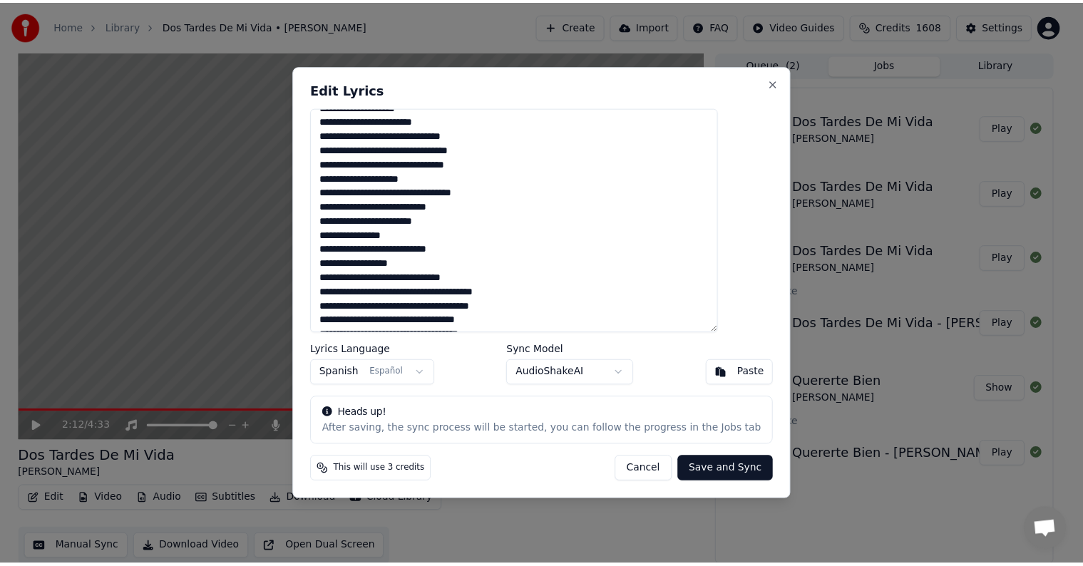
scroll to position [200, 0]
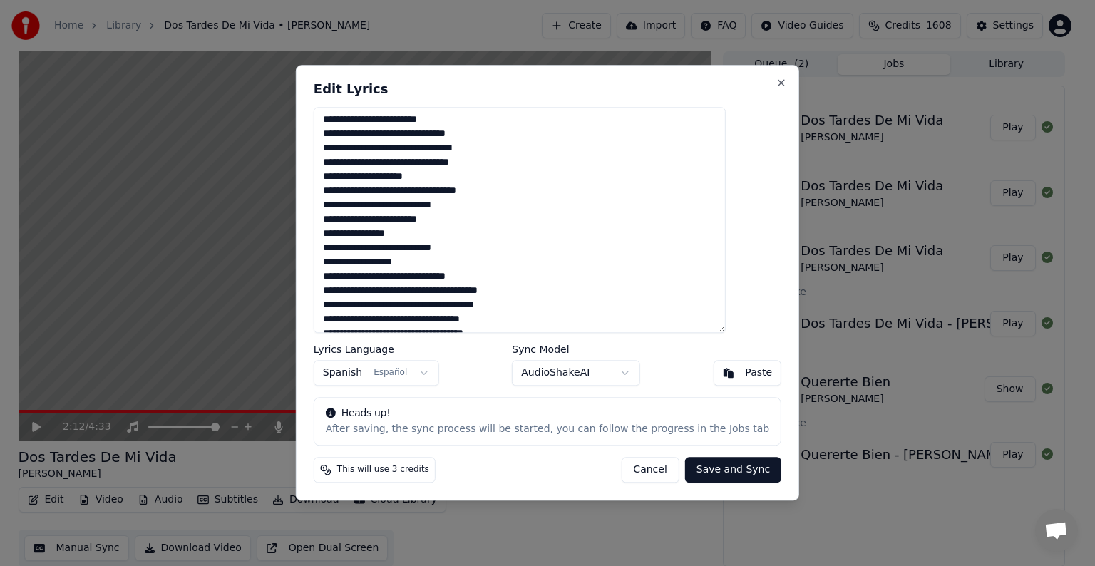
click at [431, 261] on textarea at bounding box center [520, 220] width 412 height 226
click at [379, 276] on textarea at bounding box center [520, 220] width 412 height 226
click at [422, 277] on textarea at bounding box center [520, 220] width 412 height 226
click at [466, 275] on textarea at bounding box center [520, 220] width 412 height 226
click at [513, 275] on textarea at bounding box center [520, 220] width 412 height 226
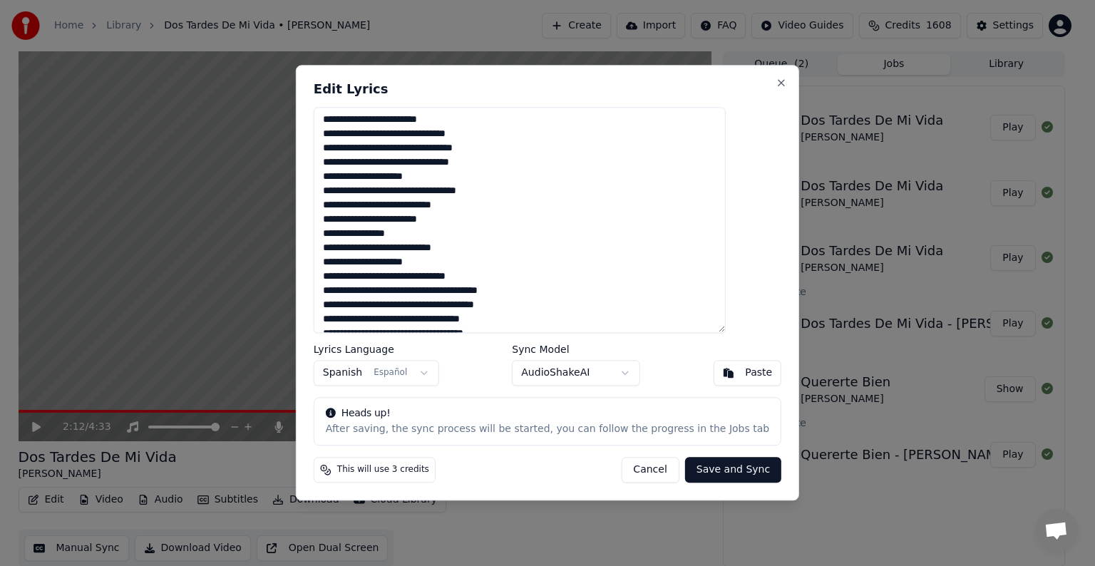
click at [513, 289] on textarea at bounding box center [520, 220] width 412 height 226
type textarea "**********"
click at [699, 471] on button "Save and Sync" at bounding box center [733, 471] width 96 height 26
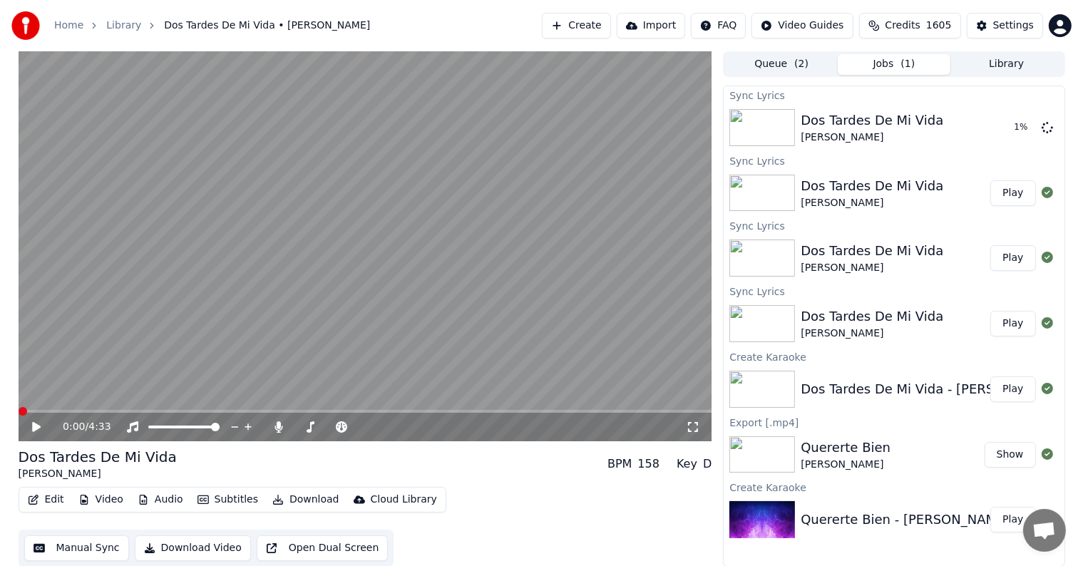
click at [19, 407] on span at bounding box center [23, 411] width 9 height 9
click at [37, 422] on icon at bounding box center [47, 426] width 34 height 11
click at [133, 412] on span at bounding box center [101, 411] width 164 height 3
click at [34, 502] on icon "button" at bounding box center [33, 500] width 11 height 10
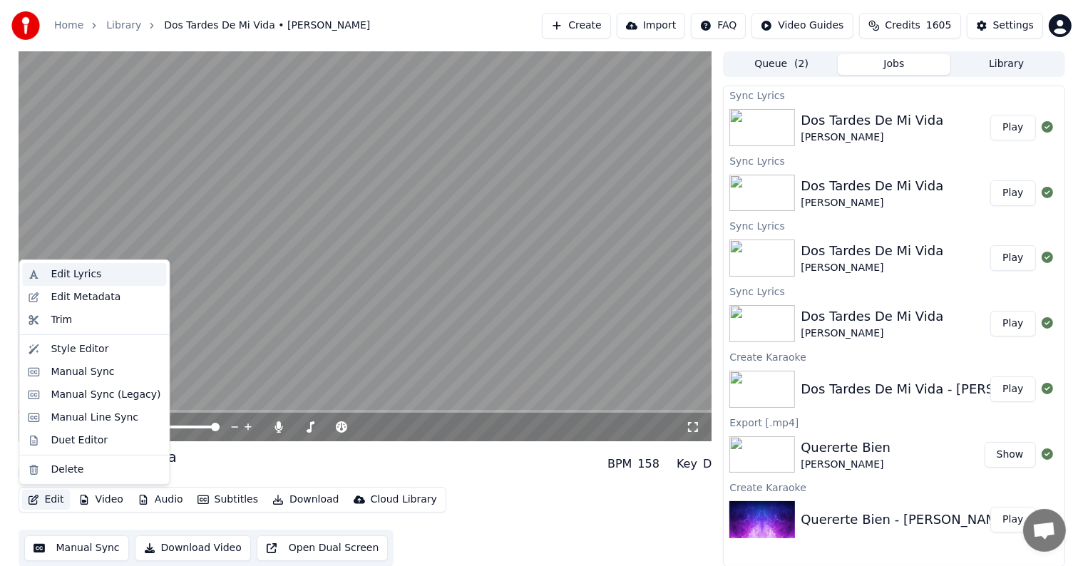
click at [77, 272] on div "Edit Lyrics" at bounding box center [76, 274] width 51 height 14
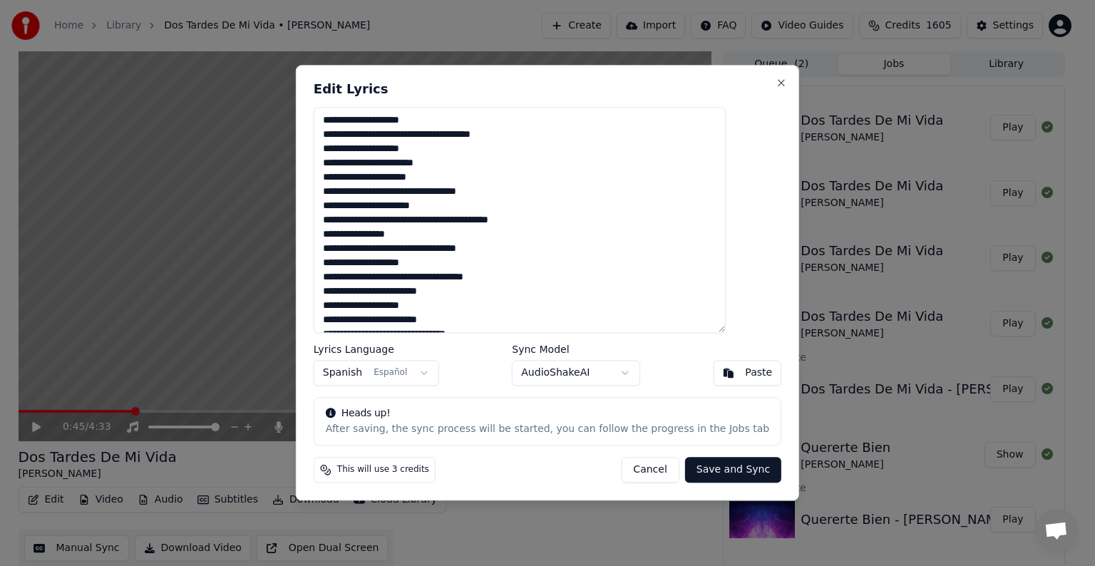
click at [381, 178] on textarea at bounding box center [520, 220] width 412 height 226
type textarea "**********"
click at [696, 473] on button "Save and Sync" at bounding box center [733, 471] width 96 height 26
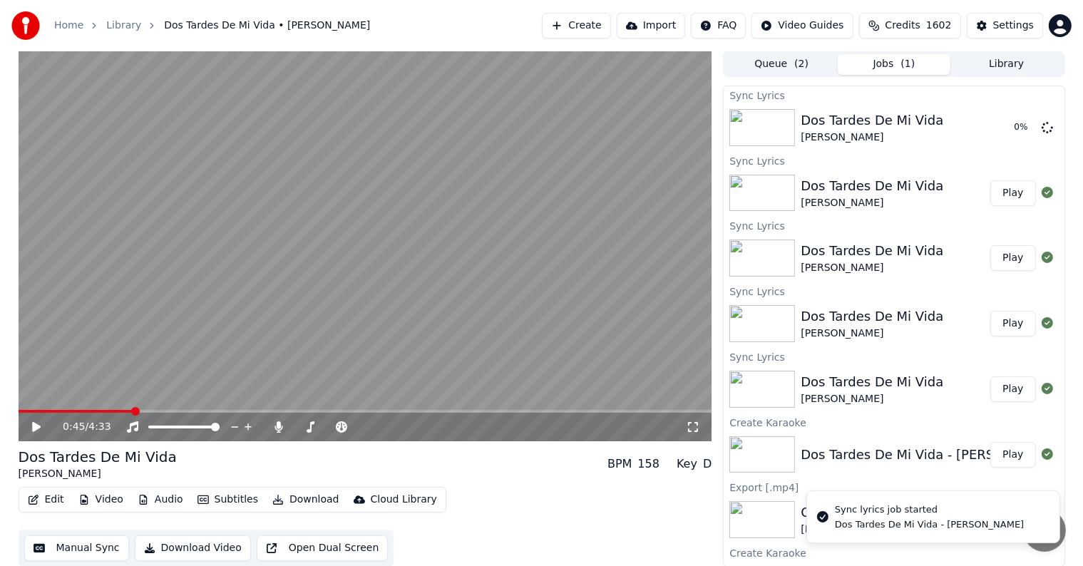
click at [21, 409] on video at bounding box center [366, 246] width 694 height 390
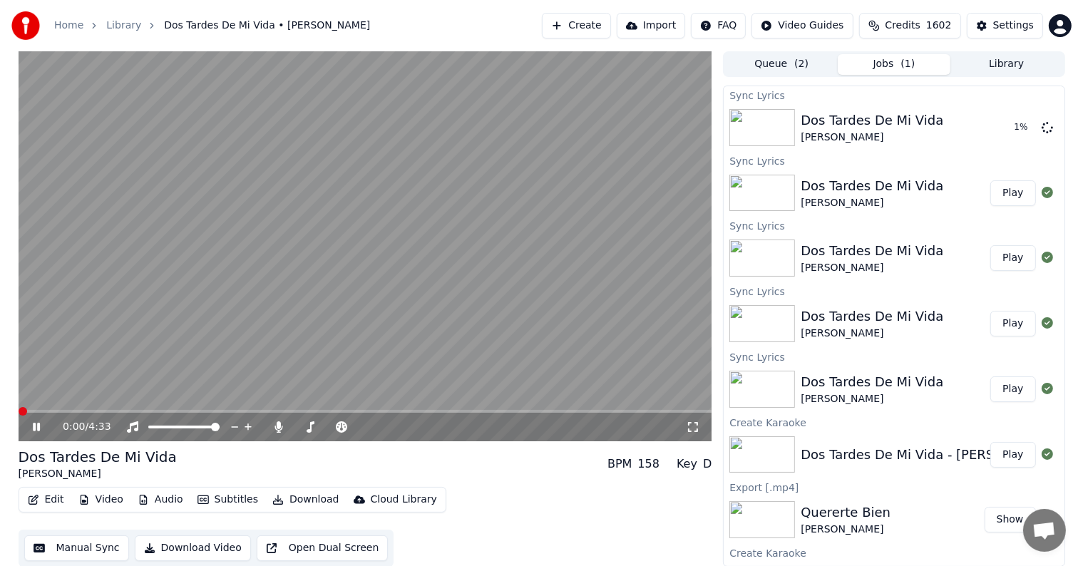
click at [19, 407] on span at bounding box center [23, 411] width 9 height 9
click at [36, 424] on icon at bounding box center [47, 426] width 34 height 11
click at [19, 414] on span at bounding box center [23, 411] width 9 height 9
click at [37, 429] on icon at bounding box center [36, 427] width 7 height 9
click at [19, 409] on span at bounding box center [23, 411] width 9 height 9
